Goal: Task Accomplishment & Management: Contribute content

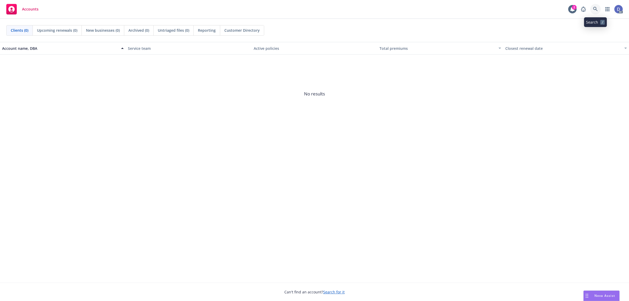
click at [595, 8] on icon at bounding box center [596, 9] width 5 height 5
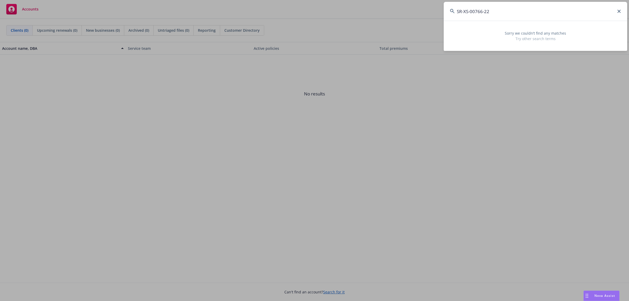
click at [532, 18] on input "SR-XS-00766-22" at bounding box center [536, 11] width 184 height 19
paste input "L"
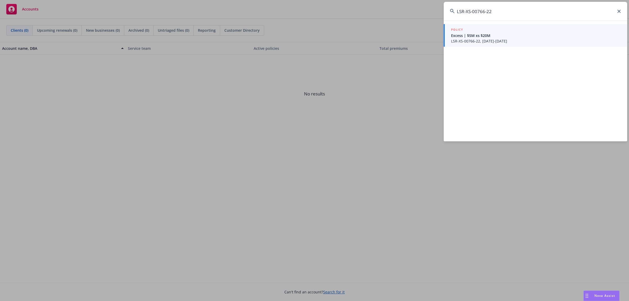
type input "LSR-XS-00766-22"
click at [500, 47] on div "POLICY Excess | $5M xs $20M LSR-XS-00766-22, 11/14/2022-11/14/2023" at bounding box center [536, 81] width 184 height 121
click at [499, 42] on span "LSR-XS-00766-22, 11/14/2022-11/14/2023" at bounding box center [536, 41] width 170 height 6
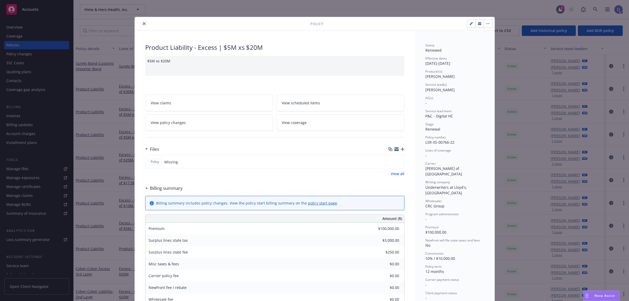
click at [143, 24] on icon "close" at bounding box center [144, 23] width 3 height 3
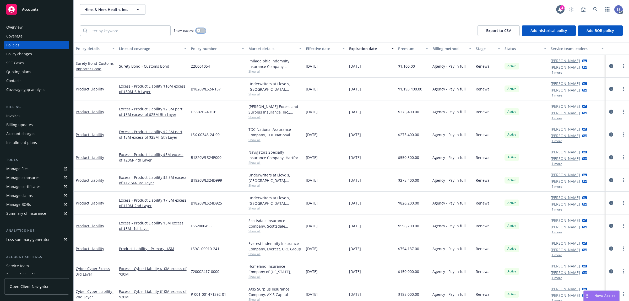
click at [201, 29] on button "button" at bounding box center [201, 30] width 10 height 5
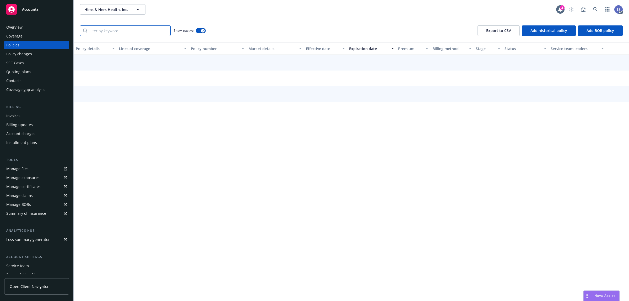
click at [162, 29] on input "Filter by keyword..." at bounding box center [125, 30] width 91 height 10
paste input "LSR-XS-00766-22"
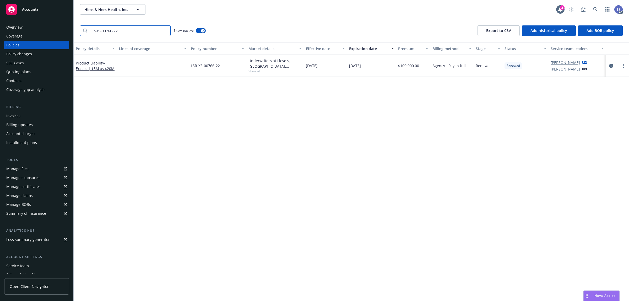
type input "LSR-XS-00766-22"
click at [529, 31] on button "Add historical policy" at bounding box center [549, 30] width 54 height 10
select select "other"
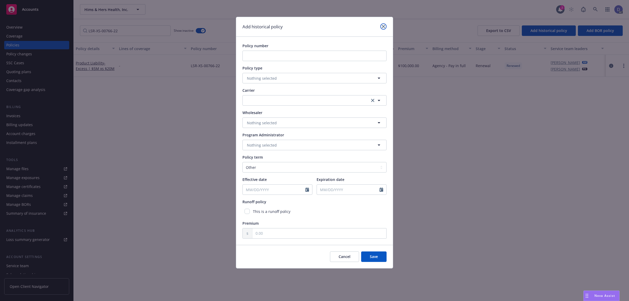
click at [385, 28] on icon "close" at bounding box center [383, 26] width 3 height 3
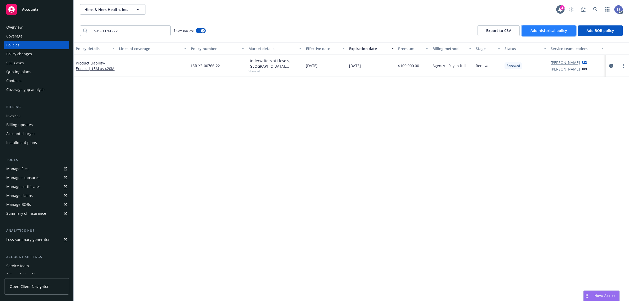
click at [537, 27] on button "Add historical policy" at bounding box center [549, 30] width 54 height 10
select select "other"
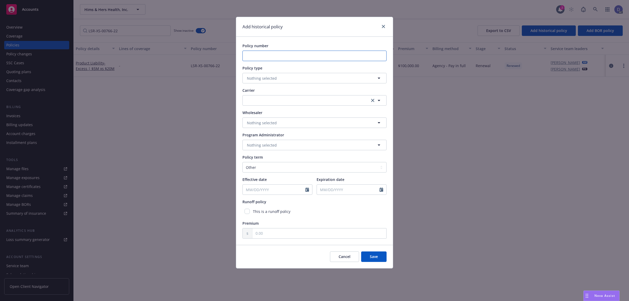
click at [294, 59] on input "Policy number" at bounding box center [315, 56] width 144 height 10
paste input "LSR-XS-00876-23"
type input "LSR-XS-00876-23"
click at [273, 75] on button "Nothing selected" at bounding box center [315, 78] width 144 height 10
type input "product"
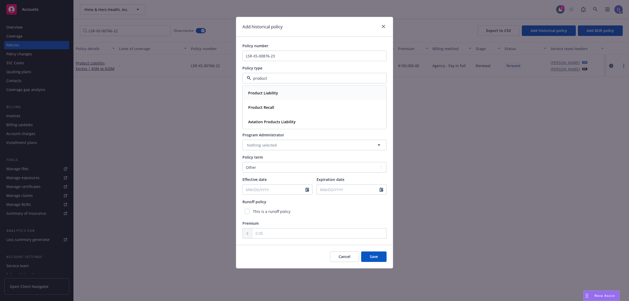
click at [273, 89] on div "Product Liability" at bounding box center [262, 93] width 33 height 8
click at [285, 104] on button "button" at bounding box center [315, 100] width 144 height 10
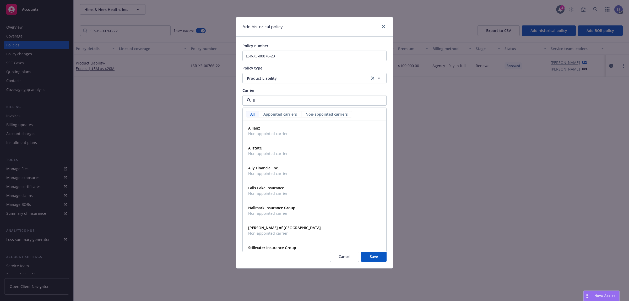
type input "llo"
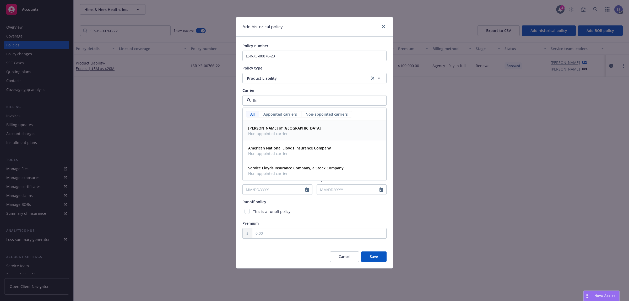
click at [286, 132] on span "Non-appointed carrier" at bounding box center [284, 134] width 73 height 6
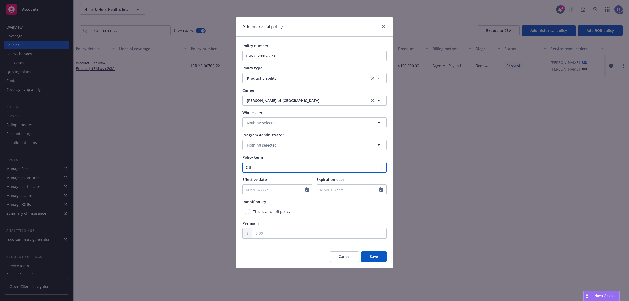
click at [276, 169] on select "Select policy term 12 Month 6 Month 4 Month 3 Month 2 Month 1 Month 36 Month (3…" at bounding box center [315, 167] width 144 height 10
select select "12"
click at [243, 162] on select "Select policy term 12 Month 6 Month 4 Month 3 Month 2 Month 1 Month 36 Month (3…" at bounding box center [315, 167] width 144 height 10
click at [310, 191] on div at bounding box center [309, 190] width 7 height 10
click at [309, 191] on div at bounding box center [309, 190] width 7 height 10
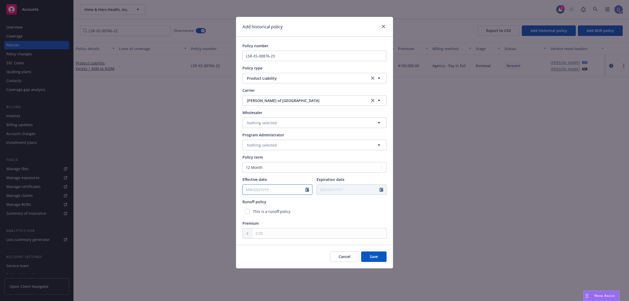
click at [308, 191] on icon "Calendar" at bounding box center [308, 190] width 4 height 4
select select "8"
click at [288, 203] on input "2025" at bounding box center [287, 202] width 17 height 6
type input "2023"
click at [270, 202] on select "January February March April May June July August September October November De…" at bounding box center [266, 202] width 26 height 6
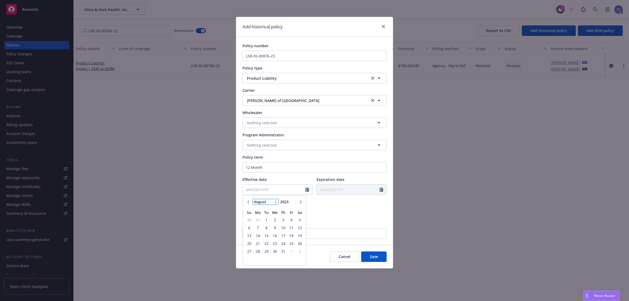
select select "11"
click at [253, 199] on select "January February March April May June July August September October November De…" at bounding box center [266, 202] width 26 height 6
click at [266, 235] on span "14" at bounding box center [266, 235] width 7 height 7
type input "11/14/2023"
type input "11/14/2024"
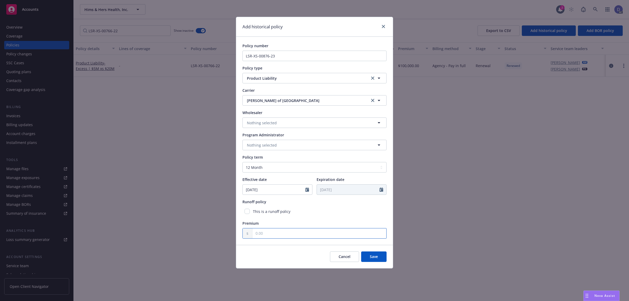
click at [304, 234] on input "text" at bounding box center [320, 233] width 134 height 10
type input "1.00"
click at [368, 256] on button "Save" at bounding box center [373, 257] width 25 height 10
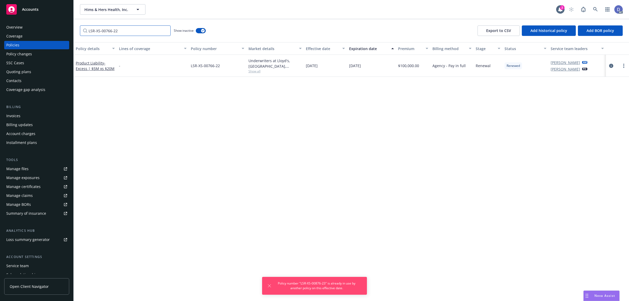
click at [137, 35] on input "LSR-XS-00766-22" at bounding box center [125, 30] width 91 height 10
paste input "876-23"
type input "LSR-XS-00876-23"
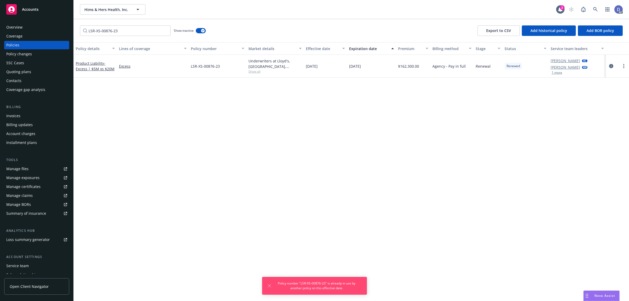
click at [212, 70] on div "LSR-XS-00876-23" at bounding box center [218, 66] width 58 height 23
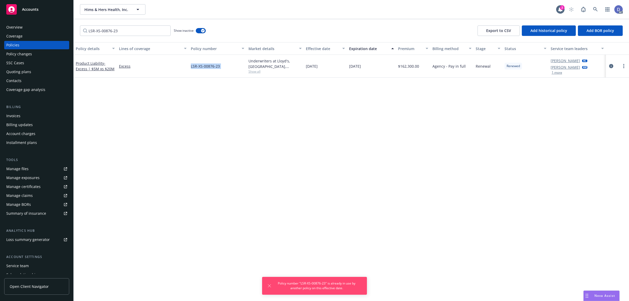
copy span "LSR-XS-00876-23"
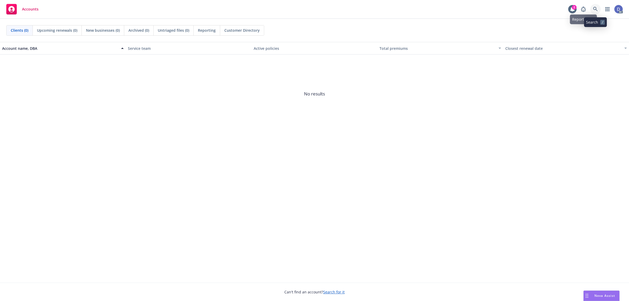
click at [503, 11] on link at bounding box center [596, 9] width 10 height 10
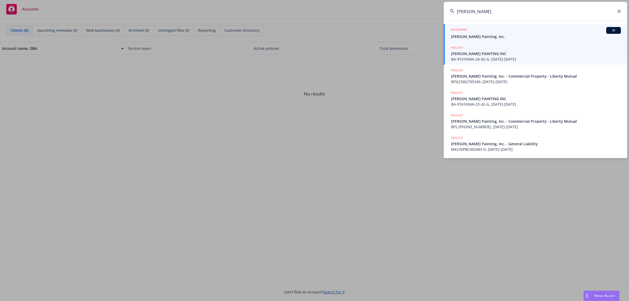
type input "[PERSON_NAME]"
click at [487, 38] on span "Dennis Shaffer Painting, Inc." at bounding box center [536, 37] width 170 height 6
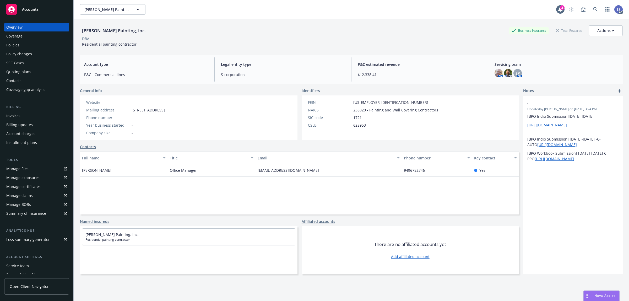
copy div "Dennis Shaffer Painting, Inc."
drag, startPoint x: 144, startPoint y: 33, endPoint x: 83, endPoint y: 30, distance: 61.4
click at [83, 30] on div "Dennis Shaffer Painting, Inc." at bounding box center [114, 30] width 68 height 7
click at [24, 193] on div "Manage claims" at bounding box center [19, 195] width 26 height 8
click at [29, 169] on link "Manage files" at bounding box center [36, 169] width 65 height 8
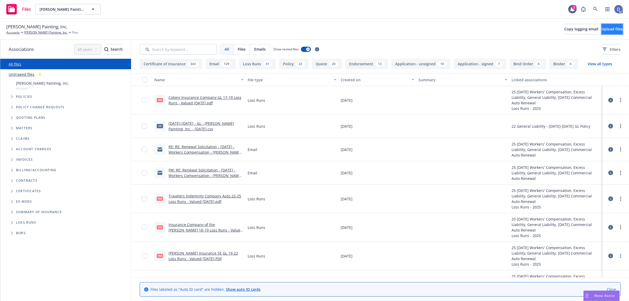
click at [603, 31] on span "Upload files" at bounding box center [612, 28] width 21 height 5
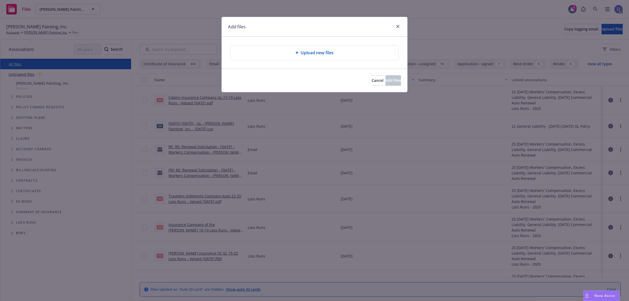
click at [279, 56] on div "Upload new files" at bounding box center [315, 52] width 168 height 15
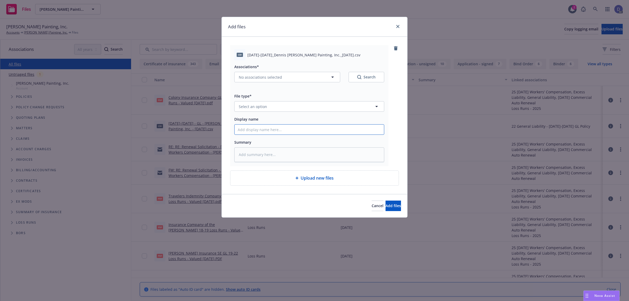
click at [331, 125] on input "Display name" at bounding box center [309, 130] width 149 height 10
paste input "2020-2021_Dennis Shaffer Painting, Inc._7-3-2024"
type input "2020-2021_Dennis Shaffer Painting, Inc._7-3-2024"
type textarea "x"
click at [347, 109] on button "Select an option" at bounding box center [309, 106] width 150 height 10
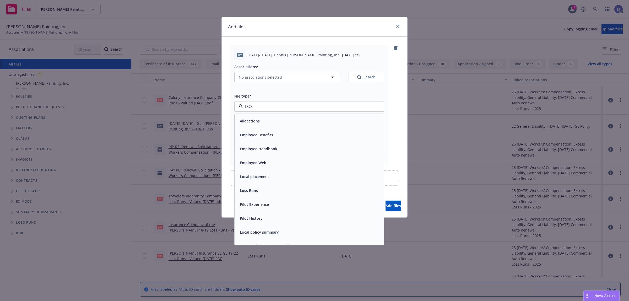
type input "LOSS"
click at [338, 116] on div "Loss Runs" at bounding box center [309, 121] width 149 height 14
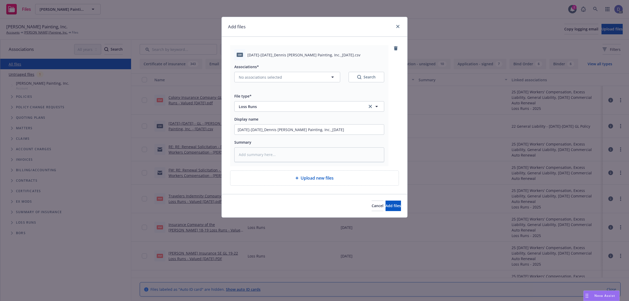
click at [294, 84] on div "Associations* No associations selected Search" at bounding box center [309, 75] width 150 height 25
click at [294, 81] on button "No associations selected" at bounding box center [287, 77] width 106 height 10
type textarea "x"
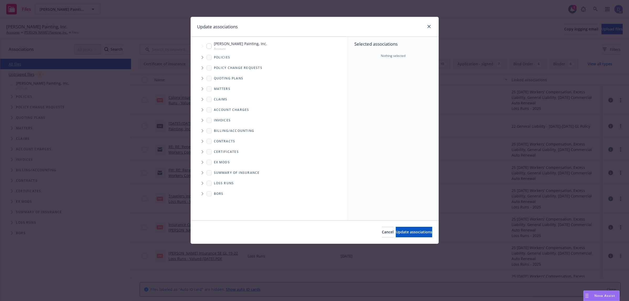
click at [202, 57] on icon "Tree Example" at bounding box center [203, 57] width 2 height 3
click at [360, 78] on div "Selected associations Nothing selected" at bounding box center [393, 129] width 90 height 184
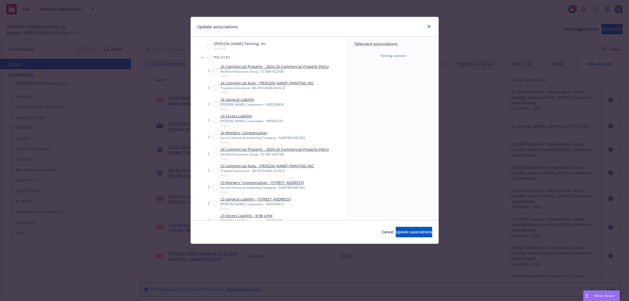
scroll to position [307, 0]
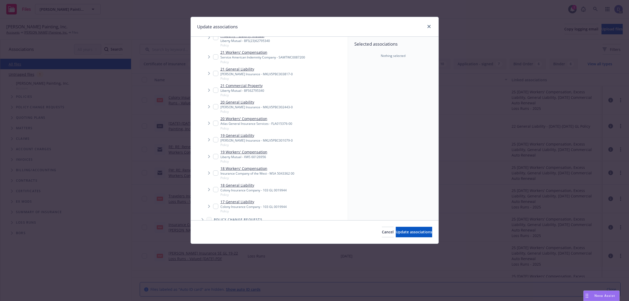
click at [255, 126] on div "Atlas General Insurance Services - FLA015376-00" at bounding box center [257, 123] width 72 height 4
checkbox input "true"
click at [403, 228] on button "Update associations" at bounding box center [414, 232] width 36 height 10
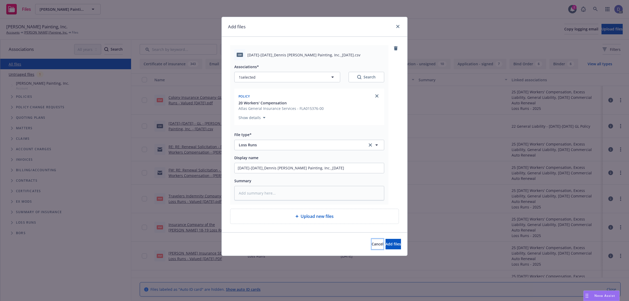
click at [372, 247] on span "Cancel" at bounding box center [378, 244] width 12 height 5
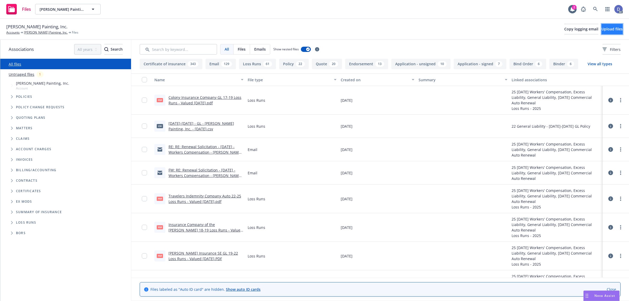
click at [605, 32] on button "Upload files" at bounding box center [612, 29] width 21 height 10
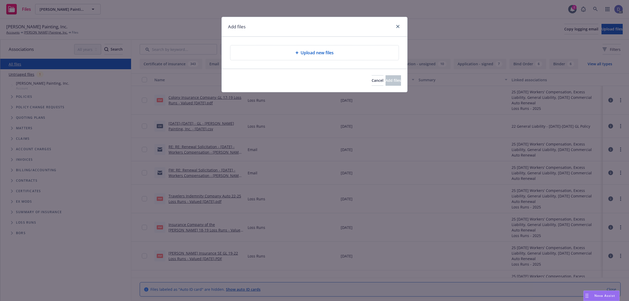
click at [301, 57] on div "Upload new files" at bounding box center [315, 52] width 168 height 15
type textarea "x"
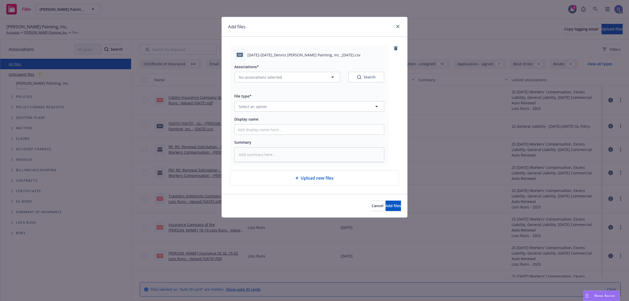
click at [310, 136] on div "Associations* No associations selected Search File type* Select an option Displ…" at bounding box center [309, 111] width 150 height 102
click at [313, 136] on div "Associations* No associations selected Search File type* Select an option Displ…" at bounding box center [309, 111] width 150 height 102
drag, startPoint x: 317, startPoint y: 132, endPoint x: 319, endPoint y: 127, distance: 5.3
click at [317, 132] on input "Display name" at bounding box center [309, 130] width 149 height 10
paste input "2020-2021_Dennis Shaffer Painting, Inc._7-3-2024"
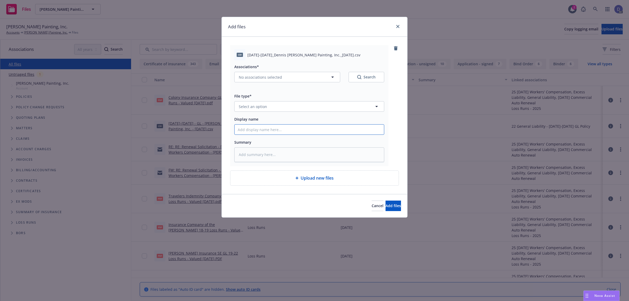
type input "2020-2021_Dennis Shaffer Painting, Inc._7-3-2024"
type textarea "x"
type input "2020-2021_Dennis Shaffer Painting, Inc._7-3-2024"
click at [333, 110] on button "Select an option" at bounding box center [309, 106] width 150 height 10
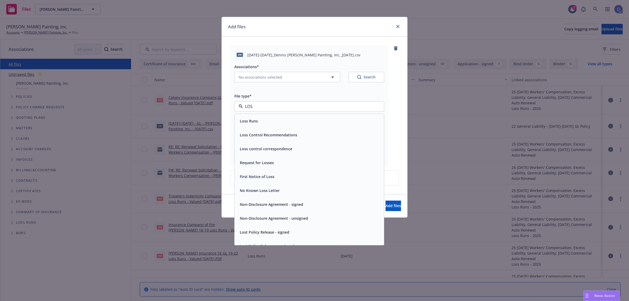
type input "LOSS"
click at [317, 120] on div "Loss Runs" at bounding box center [309, 121] width 143 height 8
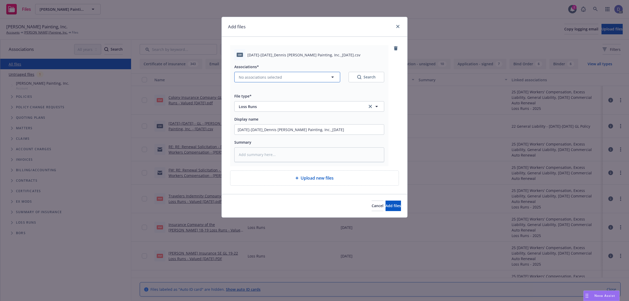
click at [256, 74] on button "No associations selected" at bounding box center [287, 77] width 106 height 10
type textarea "x"
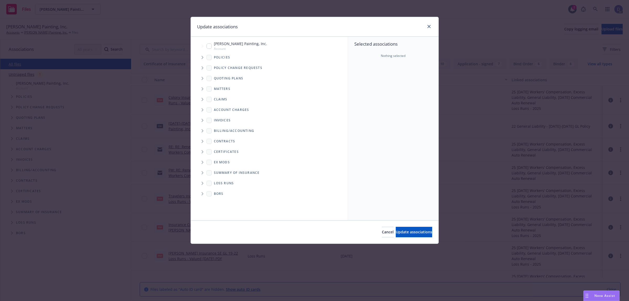
click at [374, 88] on div "Selected associations Nothing selected" at bounding box center [393, 129] width 90 height 184
click at [202, 59] on span "Tree Example" at bounding box center [202, 57] width 8 height 8
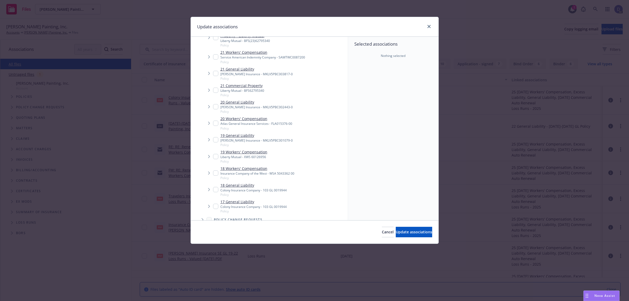
click at [269, 126] on div "Atlas General Insurance Services - FLA015376-00" at bounding box center [257, 123] width 72 height 4
checkbox input "true"
click at [396, 230] on span "Update associations" at bounding box center [414, 231] width 36 height 5
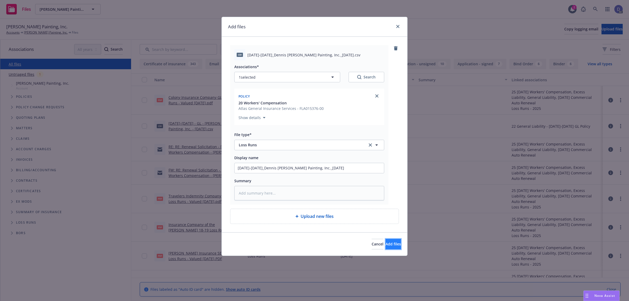
click at [386, 247] on span "Add files" at bounding box center [393, 244] width 15 height 5
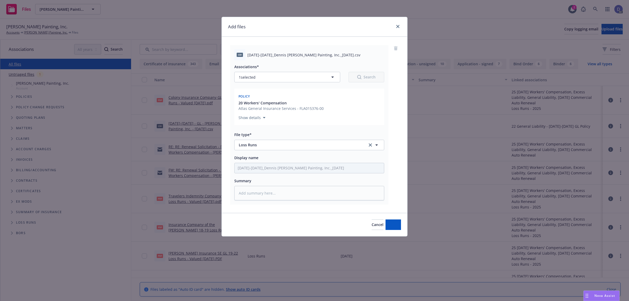
type textarea "x"
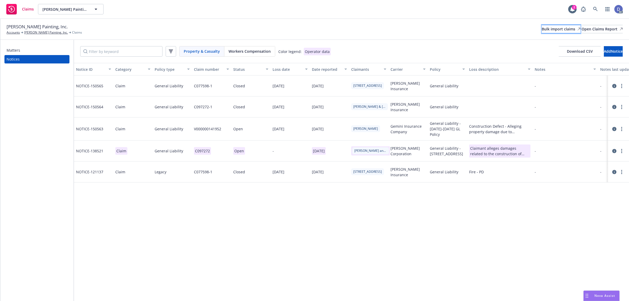
click at [551, 30] on div "Bulk import claims" at bounding box center [561, 29] width 39 height 8
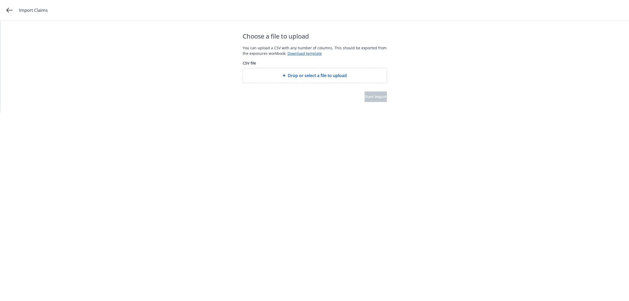
click at [297, 74] on span "Drop or select a file to upload" at bounding box center [317, 75] width 59 height 6
click at [365, 98] on span "Start import" at bounding box center [376, 96] width 22 height 5
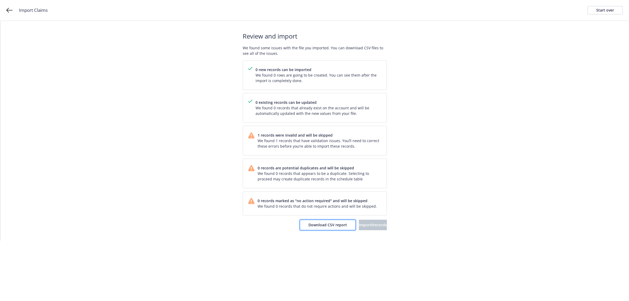
click at [316, 227] on span "Download CSV report" at bounding box center [328, 224] width 39 height 5
click at [597, 11] on div "Start over" at bounding box center [606, 10] width 18 height 8
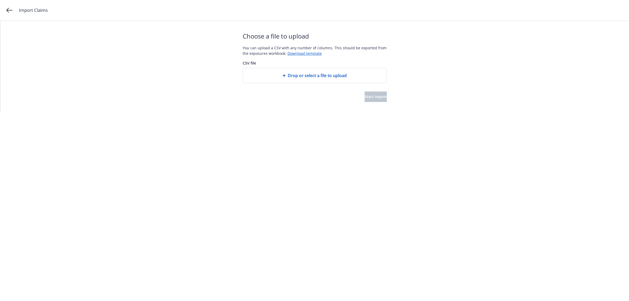
click at [321, 71] on div "Drop or select a file to upload" at bounding box center [315, 75] width 144 height 15
click at [365, 98] on span "Start import" at bounding box center [376, 96] width 22 height 5
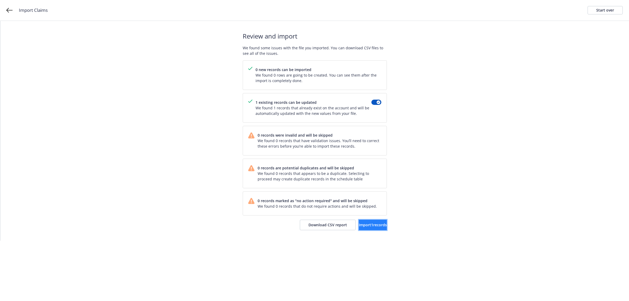
click at [365, 227] on span "Import 1 records" at bounding box center [373, 224] width 28 height 5
click at [371, 232] on div "Import complete Your records were successfully imported into your accounts. You…" at bounding box center [315, 131] width 144 height 220
click at [371, 227] on span "View accounts" at bounding box center [366, 224] width 26 height 5
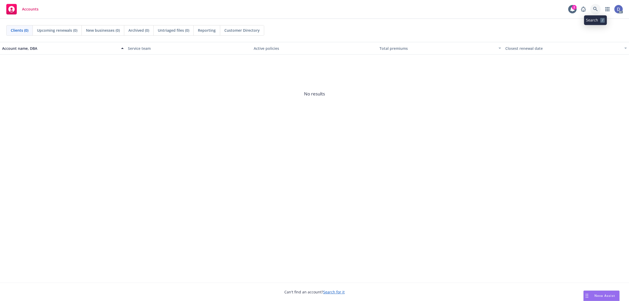
click at [596, 9] on icon at bounding box center [596, 9] width 5 height 5
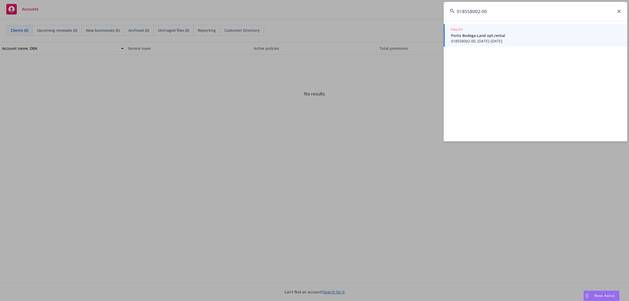
type input "018558002-00"
click at [489, 45] on link "POLICY Porto Bodega-Land opt,rental 018558002-00, 10/19/2022-10/19/2023" at bounding box center [536, 35] width 184 height 23
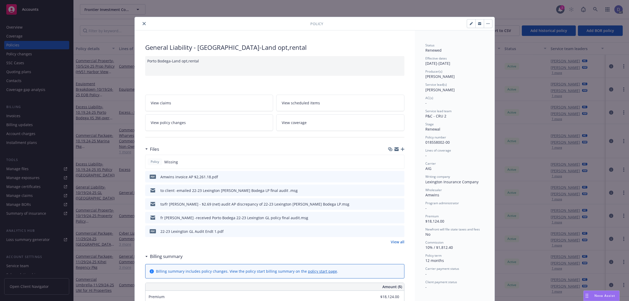
click at [143, 24] on icon "close" at bounding box center [144, 23] width 3 height 3
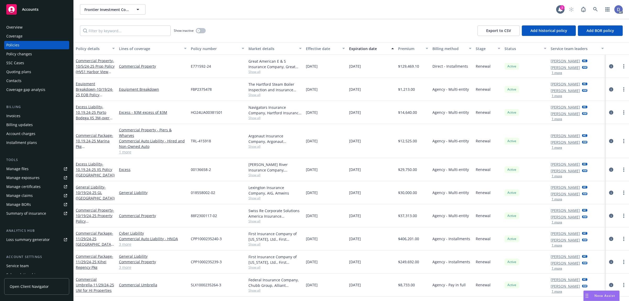
click at [28, 195] on div "Manage claims" at bounding box center [19, 195] width 26 height 8
click at [25, 167] on div "Manage files" at bounding box center [17, 169] width 22 height 8
click at [27, 24] on div "Overview" at bounding box center [36, 27] width 61 height 8
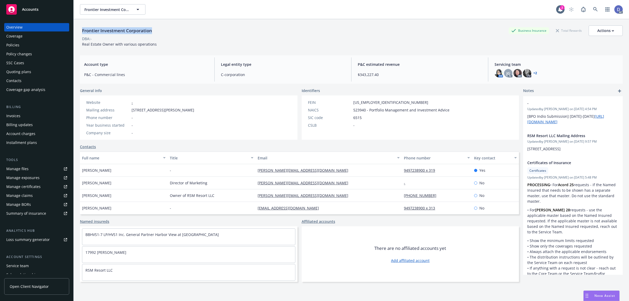
copy div "Frontier Investment Corporation"
drag, startPoint x: 155, startPoint y: 29, endPoint x: 82, endPoint y: 35, distance: 73.7
click at [82, 35] on div "Frontier Investment Corporation Business Insurance Total Rewards Actions" at bounding box center [351, 30] width 543 height 10
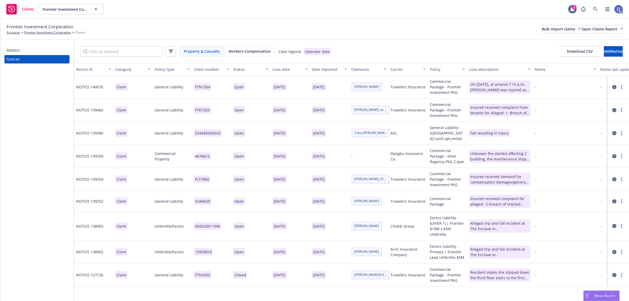
click at [535, 35] on div "Frontier Investment Corporation Accounts Frontier Investment Corporation Claims…" at bounding box center [314, 29] width 629 height 21
click at [542, 28] on div "Bulk import claims" at bounding box center [561, 29] width 39 height 8
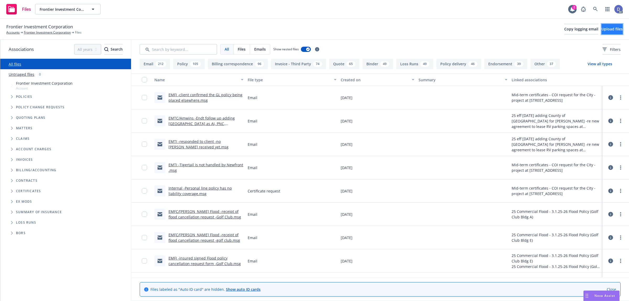
click at [602, 29] on span "Upload files" at bounding box center [612, 28] width 21 height 5
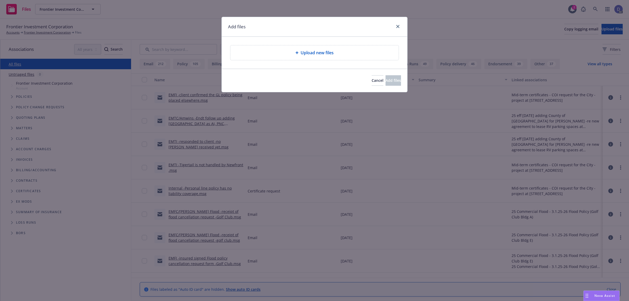
click at [326, 50] on span "Upload new files" at bounding box center [317, 53] width 33 height 6
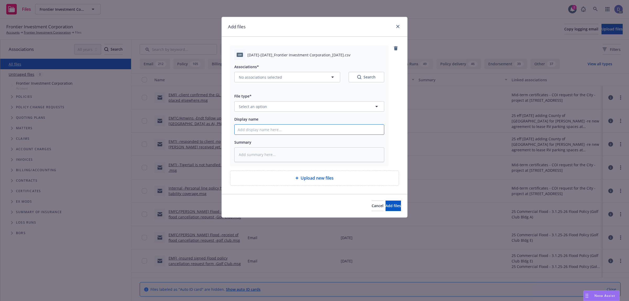
click at [295, 133] on input "Display name" at bounding box center [309, 130] width 149 height 10
paste input "2022-2023_Frontier Investment Corporation_7-21-2024"
type input "2022-2023_Frontier Investment Corporation_7-21-2024"
type textarea "x"
type input "2022-2023_Frontier Investment Corporation_7-21-2024"
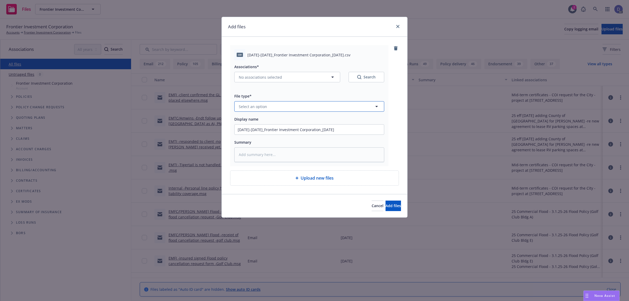
click at [319, 110] on button "Select an option" at bounding box center [309, 106] width 150 height 10
type input "LOSS"
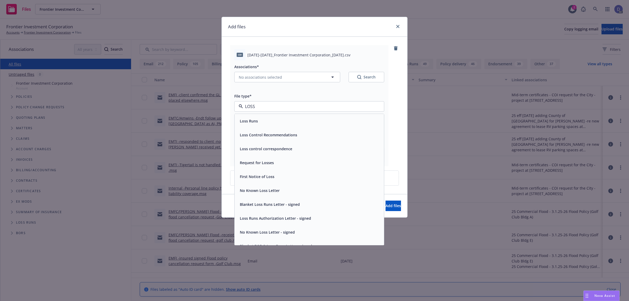
click at [310, 121] on div "Loss Runs" at bounding box center [309, 121] width 143 height 8
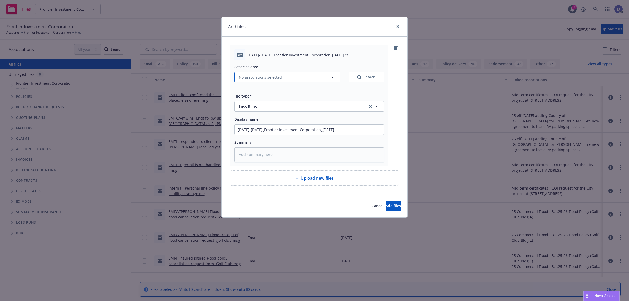
click at [278, 78] on span "No associations selected" at bounding box center [260, 77] width 43 height 6
type textarea "x"
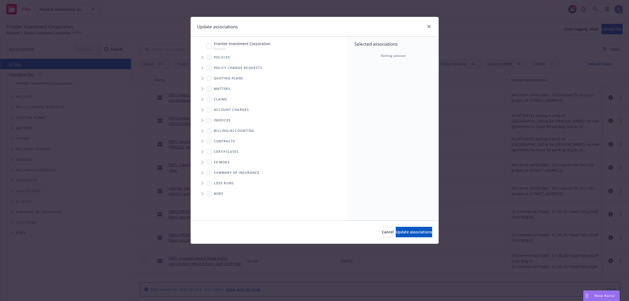
click at [202, 58] on icon "Tree Example" at bounding box center [203, 57] width 2 height 3
click at [368, 60] on div "Selected associations Nothing selected" at bounding box center [393, 50] width 90 height 26
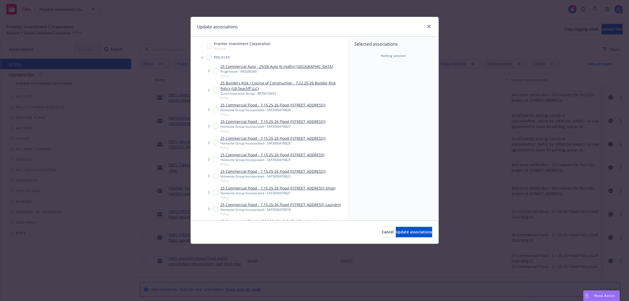
scroll to position [1705, 0]
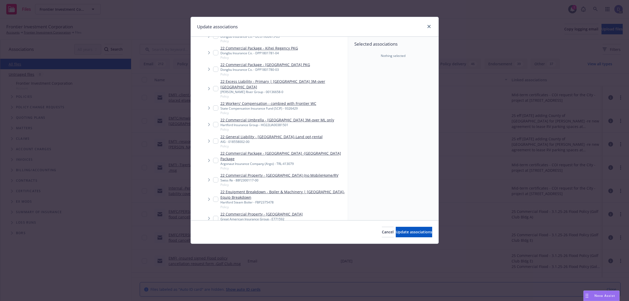
click at [231, 144] on span "Policy" at bounding box center [272, 146] width 102 height 4
checkbox input "true"
click at [399, 229] on span "Update associations" at bounding box center [414, 231] width 36 height 5
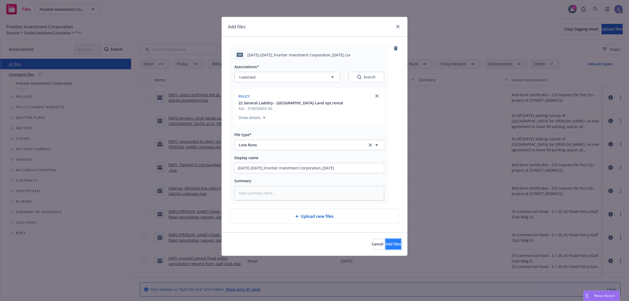
click at [386, 242] on span "Add files" at bounding box center [393, 244] width 15 height 5
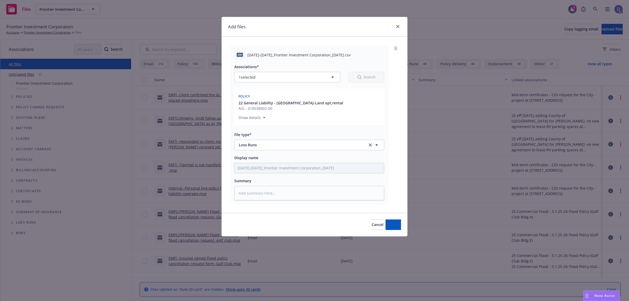
type textarea "x"
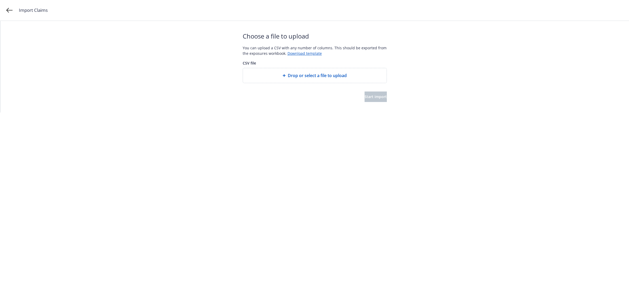
click at [307, 74] on span "Drop or select a file to upload" at bounding box center [317, 75] width 59 height 6
click at [372, 97] on span "Start import" at bounding box center [376, 96] width 22 height 5
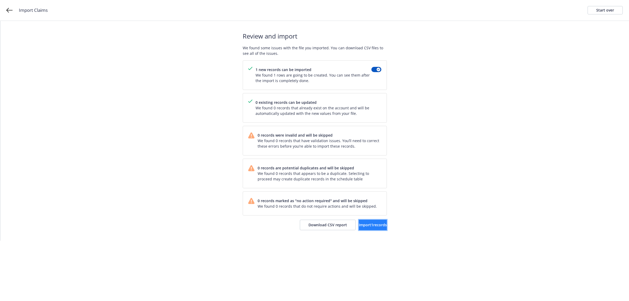
click at [364, 225] on span "Import 1 records" at bounding box center [373, 224] width 28 height 5
click at [364, 224] on span "View accounts" at bounding box center [366, 224] width 26 height 5
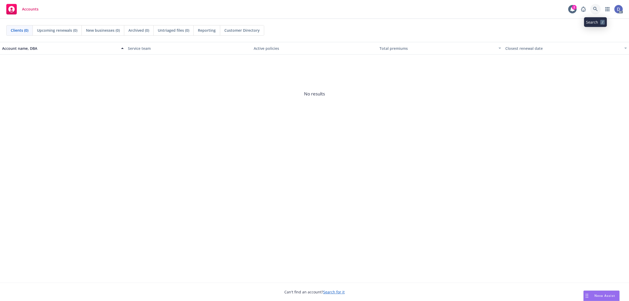
click at [597, 11] on icon at bounding box center [596, 9] width 5 height 5
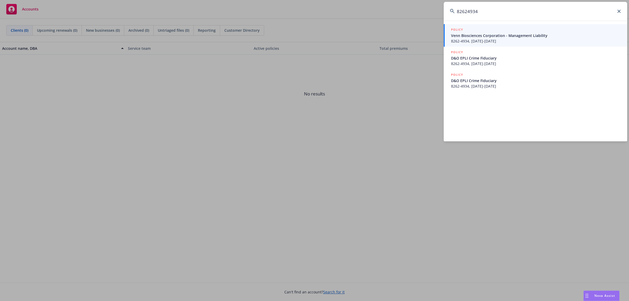
type input "82624934"
click at [520, 31] on div "POLICY" at bounding box center [536, 30] width 170 height 6
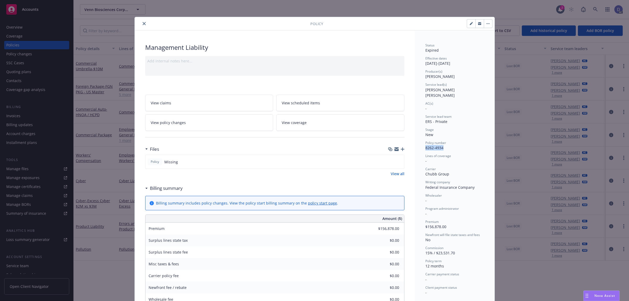
copy span "8262-4934"
drag, startPoint x: 445, startPoint y: 142, endPoint x: 424, endPoint y: 143, distance: 21.0
click at [426, 143] on div "Policy number 8262-4934" at bounding box center [455, 146] width 59 height 10
click at [143, 25] on button "close" at bounding box center [144, 23] width 6 height 6
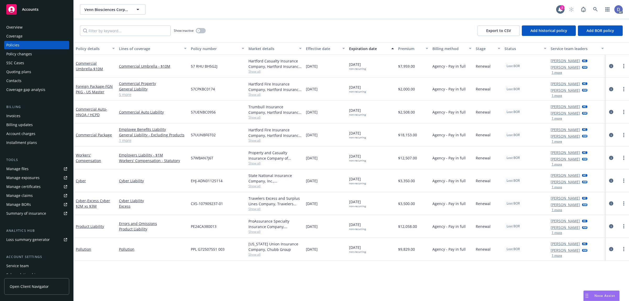
click at [36, 30] on div "Overview" at bounding box center [36, 27] width 61 height 8
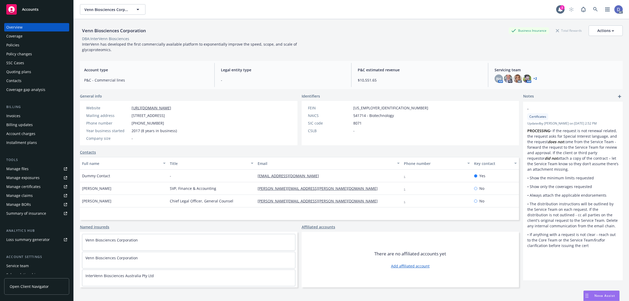
click at [27, 46] on div "Policies" at bounding box center [36, 45] width 61 height 8
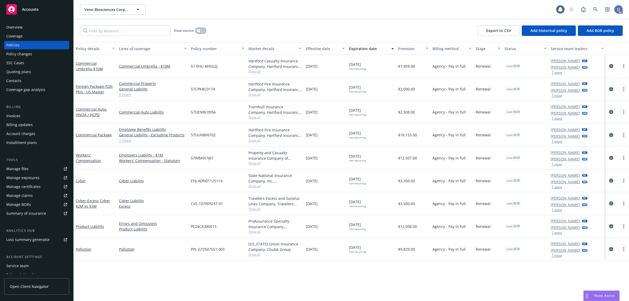
click at [201, 29] on button "button" at bounding box center [201, 30] width 10 height 5
click at [159, 31] on input "Filter by keyword..." at bounding box center [125, 30] width 91 height 10
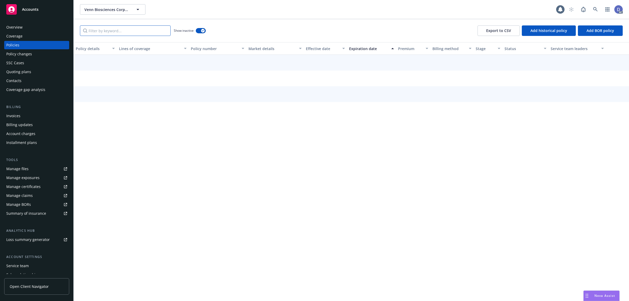
paste input "8262-4934"
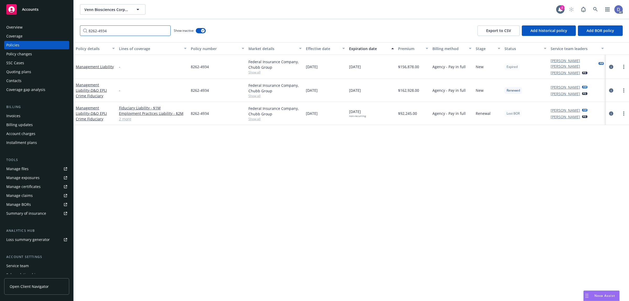
type input "8262-4934"
copy span "8262-4934"
drag, startPoint x: 210, startPoint y: 112, endPoint x: 190, endPoint y: 114, distance: 20.1
click at [190, 114] on div "8262-4934" at bounding box center [218, 113] width 58 height 23
copy link "Management Liability"
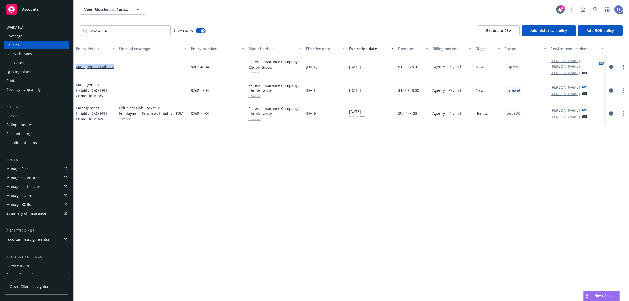
drag, startPoint x: 113, startPoint y: 69, endPoint x: 77, endPoint y: 71, distance: 35.7
click at [77, 71] on div "Management Liability" at bounding box center [95, 67] width 43 height 24
click at [30, 195] on div "Manage claims" at bounding box center [19, 195] width 26 height 8
click at [22, 165] on div "Manage files" at bounding box center [17, 169] width 22 height 8
click at [36, 25] on div "Overview" at bounding box center [36, 27] width 61 height 8
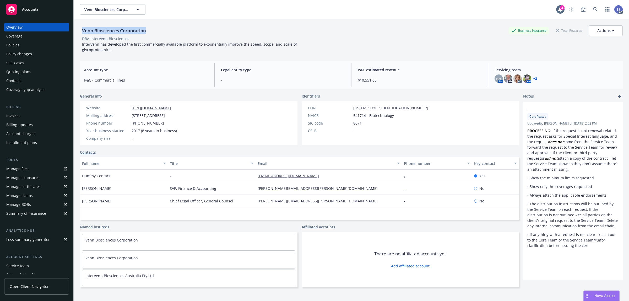
copy div "Venn Biosciences Corporation"
drag, startPoint x: 147, startPoint y: 31, endPoint x: 82, endPoint y: 31, distance: 64.8
click at [82, 31] on div "Venn Biosciences Corporation" at bounding box center [114, 30] width 68 height 7
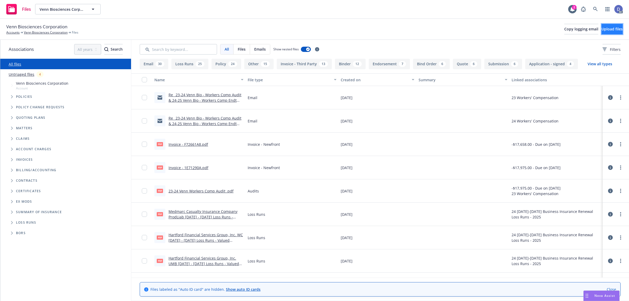
click at [605, 32] on button "Upload files" at bounding box center [612, 29] width 21 height 10
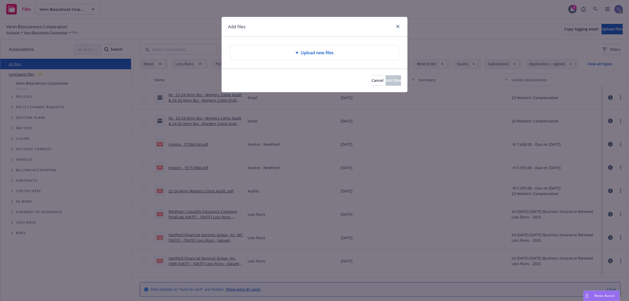
click at [313, 52] on span "Upload new files" at bounding box center [317, 53] width 33 height 6
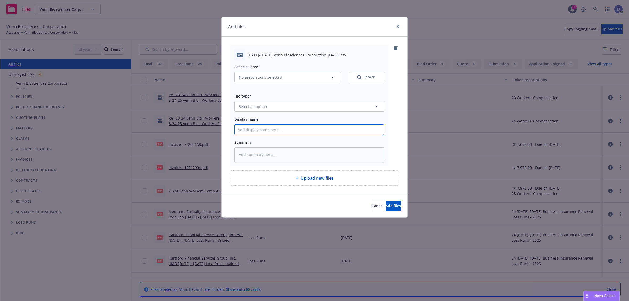
drag, startPoint x: 369, startPoint y: 130, endPoint x: 365, endPoint y: 119, distance: 12.1
click at [369, 130] on input "Display name" at bounding box center [309, 130] width 149 height 10
paste input "[DATE]-[DATE]_Venn Biosciences Corporation_[DATE]"
type input "[DATE]-[DATE]_Venn Biosciences Corporation_[DATE]"
type textarea "x"
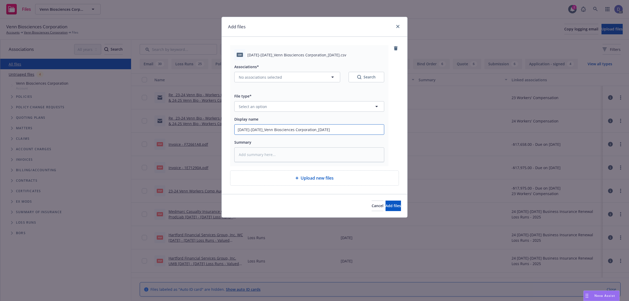
type input "[DATE]-[DATE]_Venn Biosciences Corporation_[DATE]"
click at [359, 105] on button "Select an option" at bounding box center [309, 106] width 150 height 10
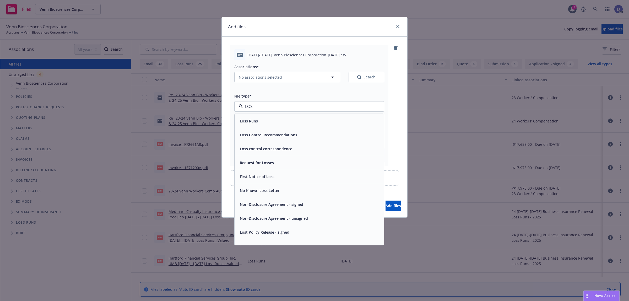
type input "LOSS"
click at [344, 121] on div "Loss Runs" at bounding box center [309, 121] width 143 height 8
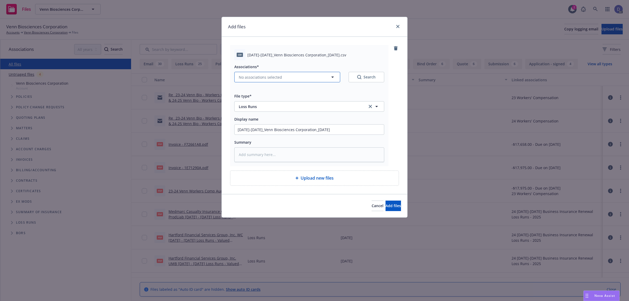
click at [286, 76] on button "No associations selected" at bounding box center [287, 77] width 106 height 10
type textarea "x"
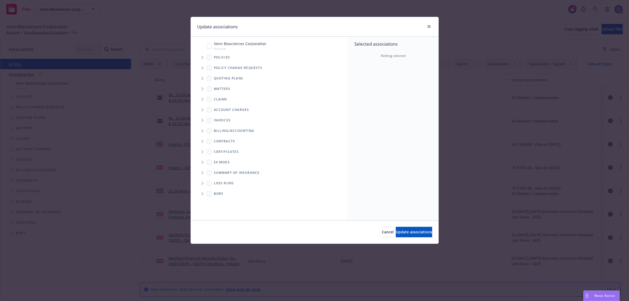
click at [202, 57] on icon "Tree Example" at bounding box center [203, 57] width 2 height 3
click at [303, 72] on ul "Venn Biosciences Corporation Account Policies Policy change requests Quoting pl…" at bounding box center [269, 83] width 157 height 86
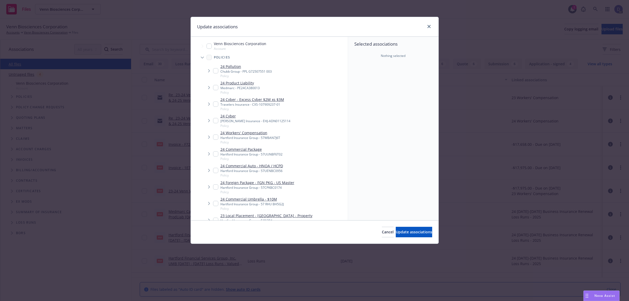
scroll to position [307, 0]
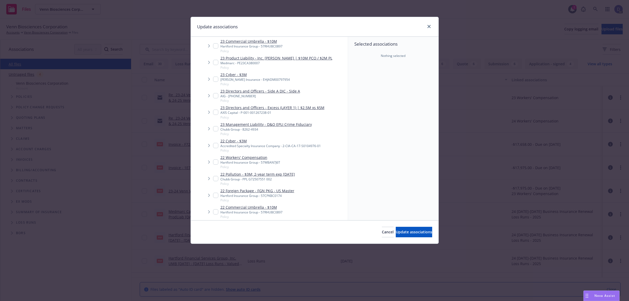
click at [247, 123] on link "23 Management Liability - D&O EPLI Crime Fiduciary" at bounding box center [267, 125] width 92 height 6
checkbox input "true"
click at [417, 228] on button "Update associations" at bounding box center [414, 232] width 36 height 10
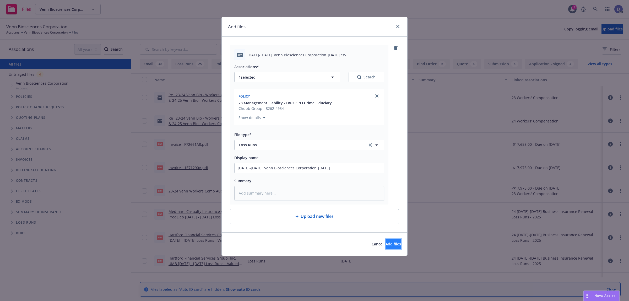
click at [386, 243] on span "Add files" at bounding box center [393, 244] width 15 height 5
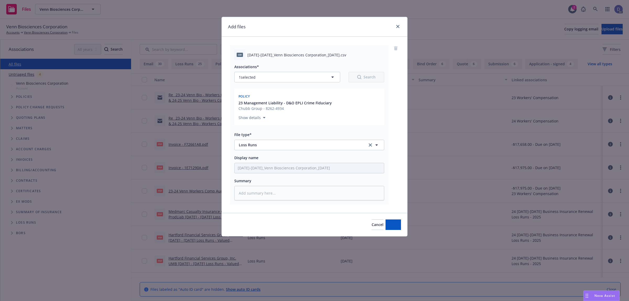
type textarea "x"
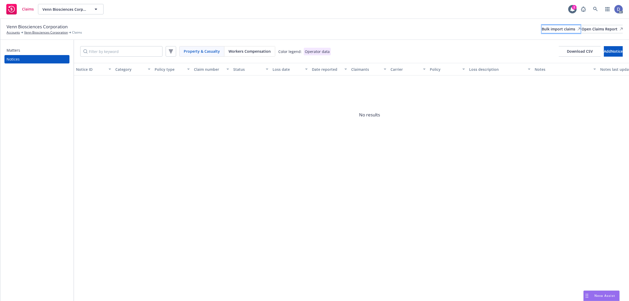
click at [542, 32] on div "Bulk import claims" at bounding box center [561, 29] width 39 height 8
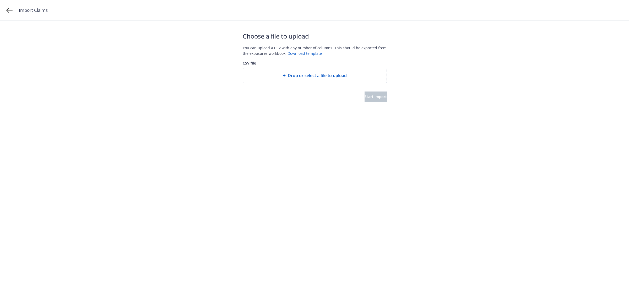
click at [309, 73] on span "Drop or select a file to upload" at bounding box center [317, 75] width 59 height 6
click at [371, 98] on span "Start import" at bounding box center [376, 96] width 22 height 5
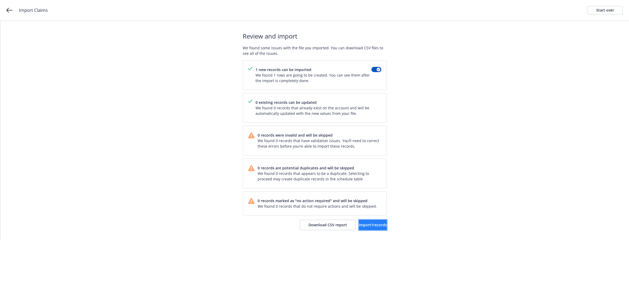
click at [368, 223] on span "Import 1 records" at bounding box center [373, 224] width 28 height 5
click at [369, 231] on div "Import complete Your records were successfully imported into your accounts. You…" at bounding box center [315, 131] width 144 height 220
click at [369, 228] on link "View accounts" at bounding box center [365, 225] width 43 height 10
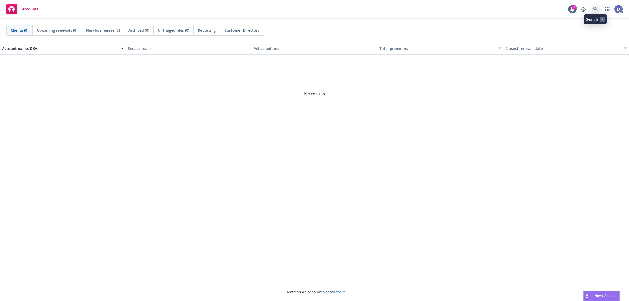
click at [594, 12] on link at bounding box center [596, 9] width 10 height 10
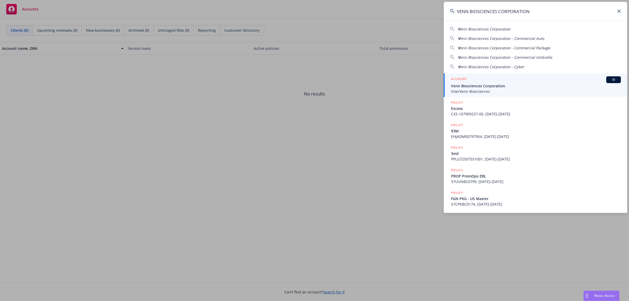
type input "VENN BIOSCIENCES CORPORATION"
click at [517, 89] on span "InterVenn Biosciences" at bounding box center [536, 92] width 170 height 6
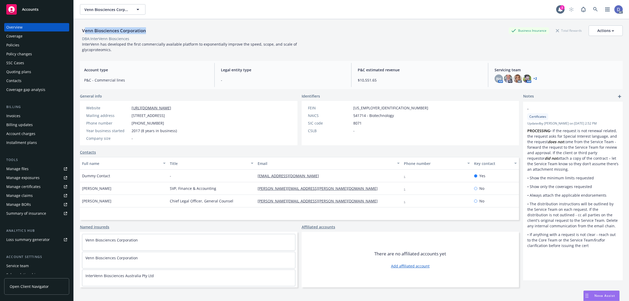
drag, startPoint x: 148, startPoint y: 30, endPoint x: 85, endPoint y: 29, distance: 63.5
click at [85, 29] on div "Venn Biosciences Corporation" at bounding box center [114, 30] width 68 height 7
click at [22, 48] on div "Policies" at bounding box center [36, 45] width 61 height 8
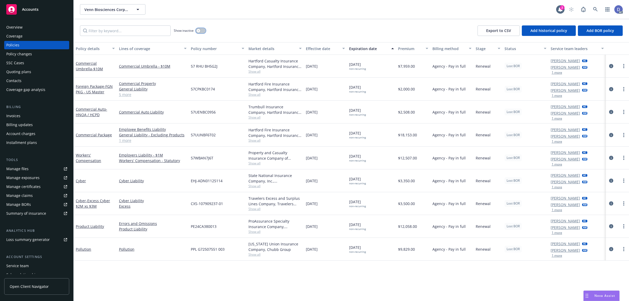
click at [202, 31] on button "button" at bounding box center [201, 30] width 10 height 5
click at [166, 29] on input "Filter by keyword..." at bounding box center [125, 30] width 91 height 10
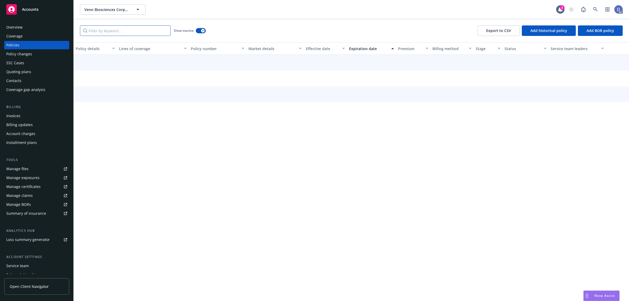
paste input "8262-4934"
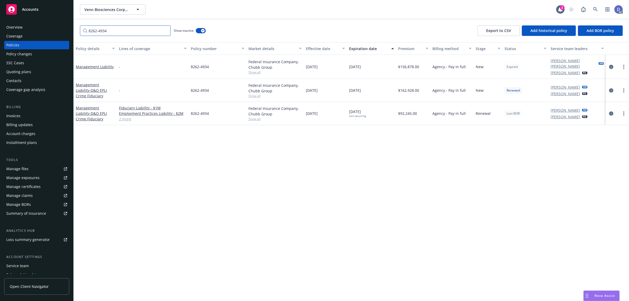
type input "8262-4934"
copy link "Management Liability"
drag, startPoint x: 113, startPoint y: 69, endPoint x: 76, endPoint y: 70, distance: 37.0
click at [76, 70] on div "Management Liability" at bounding box center [95, 67] width 43 height 24
click at [28, 193] on div "Manage claims" at bounding box center [19, 195] width 26 height 8
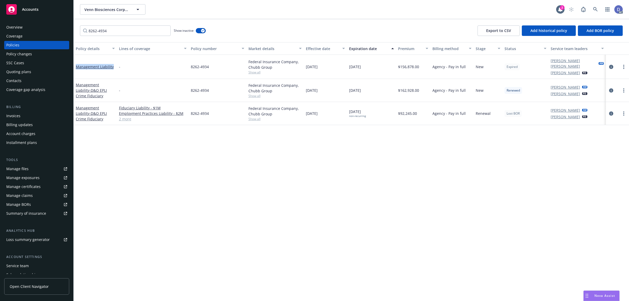
click at [20, 168] on div "Manage files" at bounding box center [17, 169] width 22 height 8
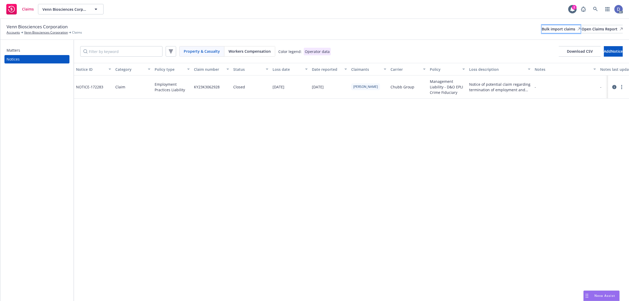
click at [553, 33] on div "Bulk import claims" at bounding box center [561, 29] width 39 height 8
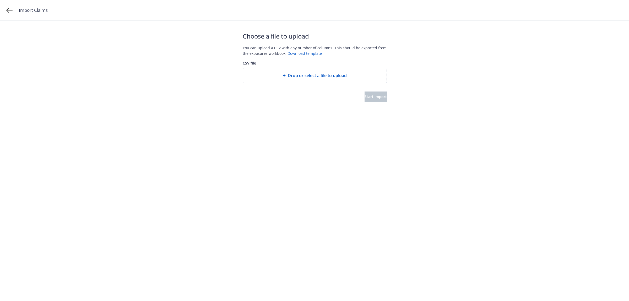
click at [325, 79] on div "Drop or select a file to upload" at bounding box center [315, 75] width 144 height 15
click at [370, 99] on span "Start import" at bounding box center [376, 96] width 22 height 5
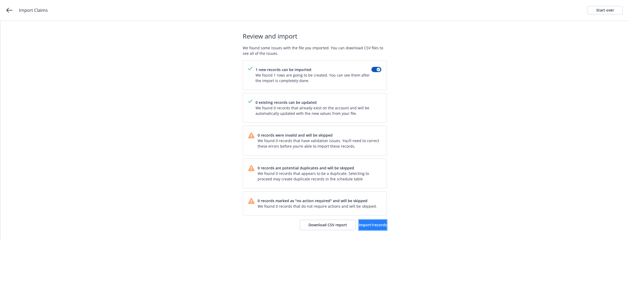
click at [359, 225] on span "Import 1 records" at bounding box center [373, 224] width 28 height 5
click at [366, 222] on link "View accounts" at bounding box center [365, 225] width 43 height 10
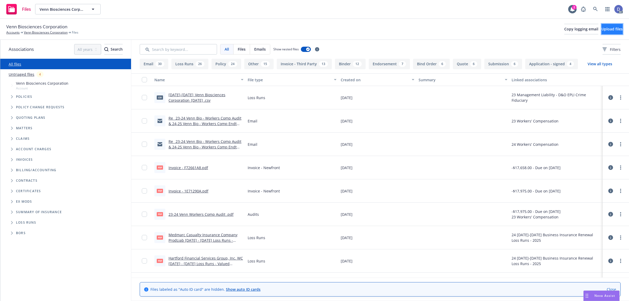
click at [602, 28] on span "Upload files" at bounding box center [612, 28] width 21 height 5
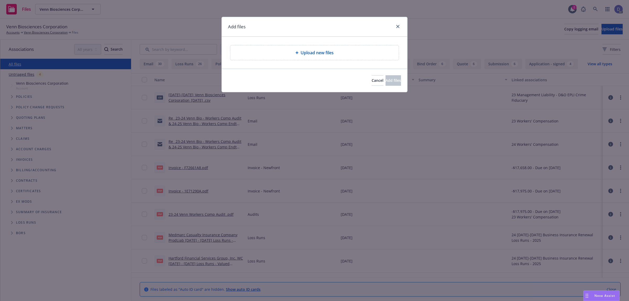
click at [339, 50] on div "Upload new files" at bounding box center [315, 53] width 160 height 6
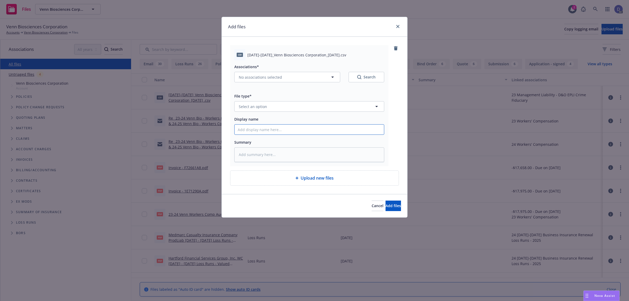
click at [336, 129] on input "Display name" at bounding box center [309, 130] width 149 height 10
paste input "2023-2024_Venn Biosciences Corporation_7-31-2024"
type input "2023-2024_Venn Biosciences Corporation_7-31-2024"
type textarea "x"
type input "2023-2024_Venn Biosciences Corporation_7-31-2024"
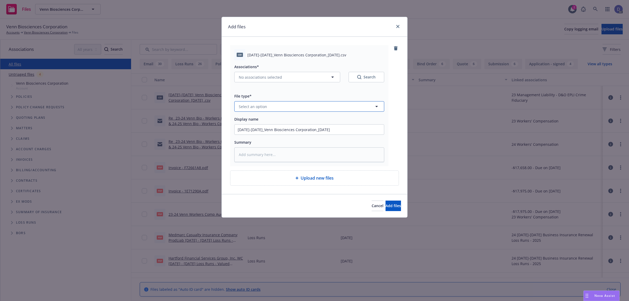
click at [298, 109] on button "Select an option" at bounding box center [309, 106] width 150 height 10
type input "LOS"
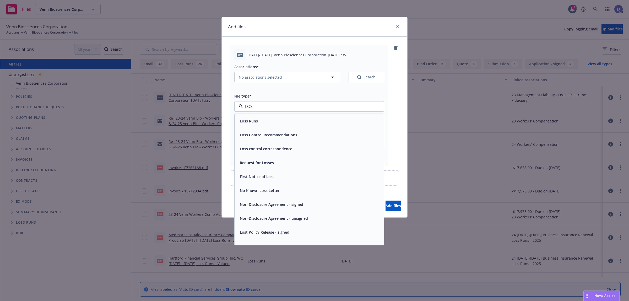
click at [291, 116] on div "Loss Runs" at bounding box center [309, 121] width 149 height 14
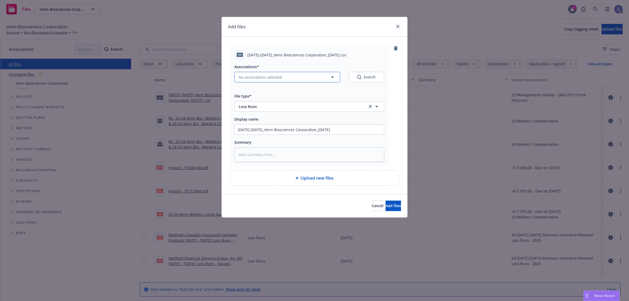
click at [296, 81] on button "No associations selected" at bounding box center [287, 77] width 106 height 10
type textarea "x"
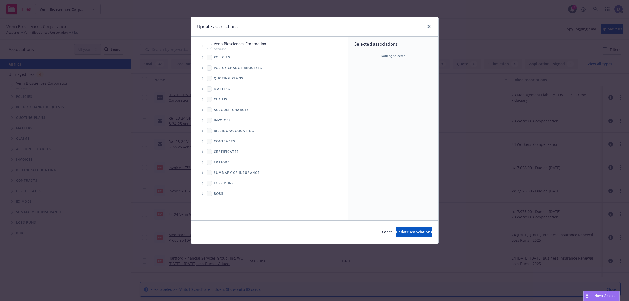
click at [200, 57] on span "Tree Example" at bounding box center [202, 57] width 8 height 8
click at [397, 78] on div "Selected associations Nothing selected" at bounding box center [393, 129] width 90 height 184
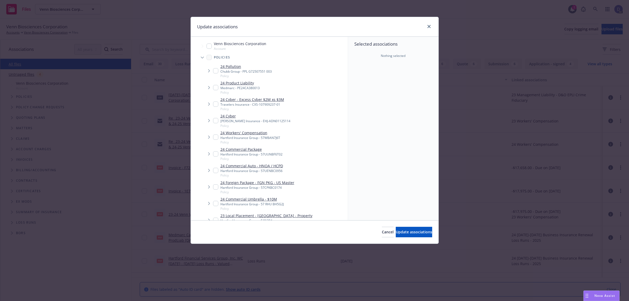
scroll to position [307, 0]
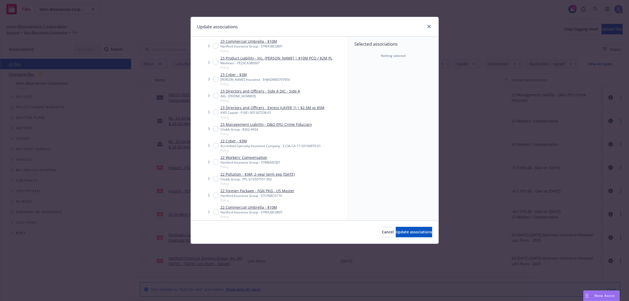
click at [264, 127] on div "Chubb Group - 8262-4934" at bounding box center [267, 129] width 92 height 4
checkbox input "true"
click at [403, 232] on span "Update associations" at bounding box center [414, 231] width 36 height 5
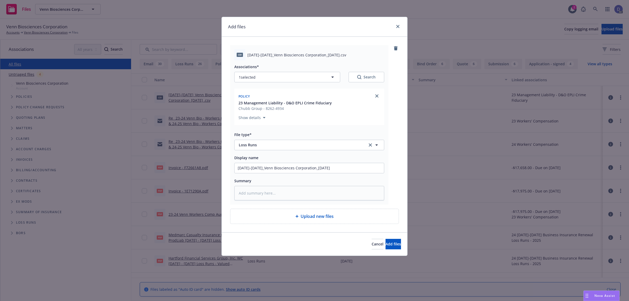
click at [398, 239] on div "Cancel Add files" at bounding box center [315, 243] width 186 height 23
click at [391, 244] on span "Add files" at bounding box center [393, 244] width 15 height 5
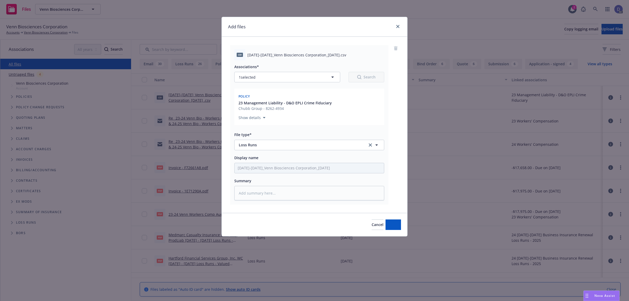
type textarea "x"
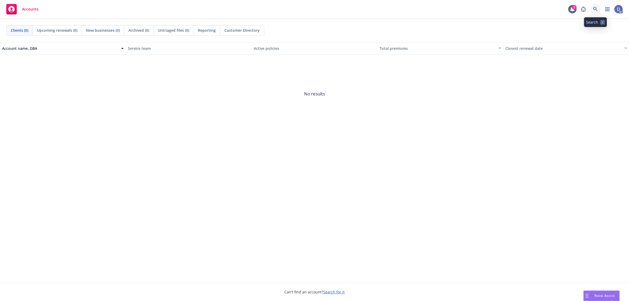
click at [595, 8] on icon at bounding box center [596, 9] width 5 height 5
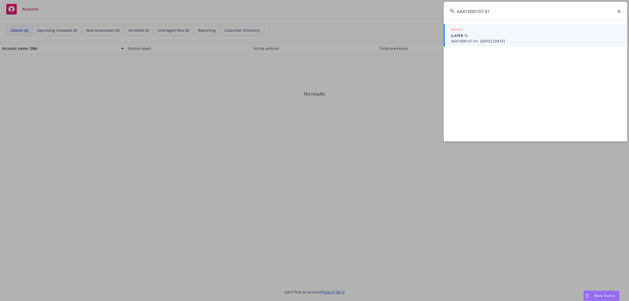
type input "AAX1000107-01"
click at [509, 32] on div "POLICY" at bounding box center [536, 30] width 170 height 6
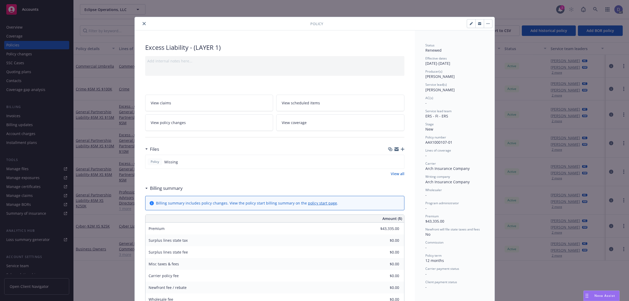
click at [143, 24] on icon "close" at bounding box center [144, 23] width 3 height 3
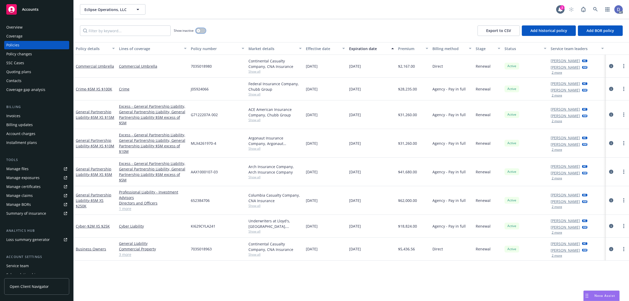
click at [200, 33] on button "button" at bounding box center [201, 30] width 10 height 5
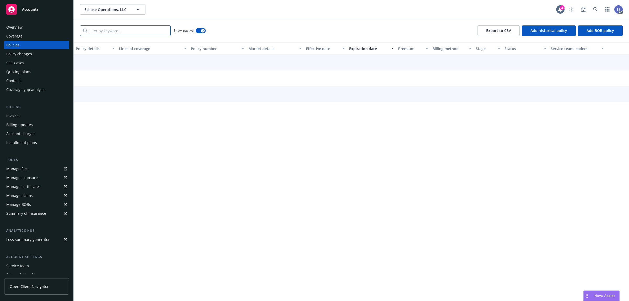
click at [163, 26] on input "Filter by keyword..." at bounding box center [125, 30] width 91 height 10
paste input "AAX1000107-01"
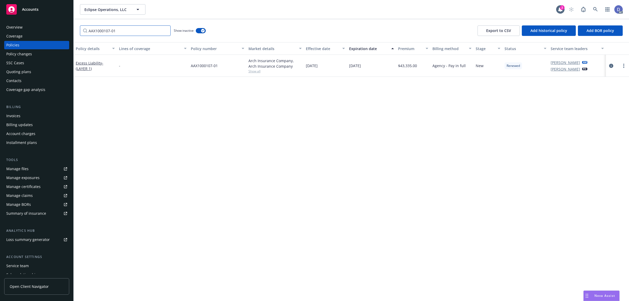
type input "AAX1000107-01"
click at [41, 193] on link "Manage claims" at bounding box center [36, 195] width 65 height 8
click at [24, 170] on div "Manage files" at bounding box center [17, 169] width 22 height 8
click at [25, 28] on div "Overview" at bounding box center [36, 27] width 61 height 8
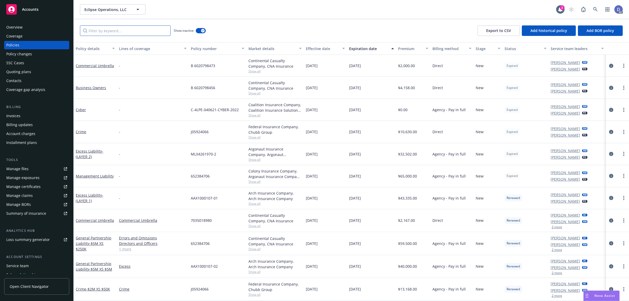
click at [127, 31] on input "Filter by keyword..." at bounding box center [125, 30] width 91 height 10
paste input "AAX1000107-01"
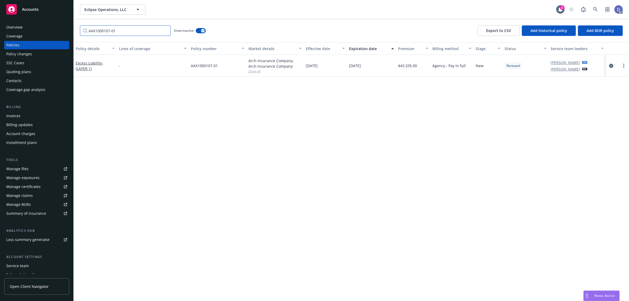
type input "AAX1000107-01"
click at [211, 71] on div "AAX1000107-01" at bounding box center [218, 66] width 58 height 22
copy span "AAX1000107-01"
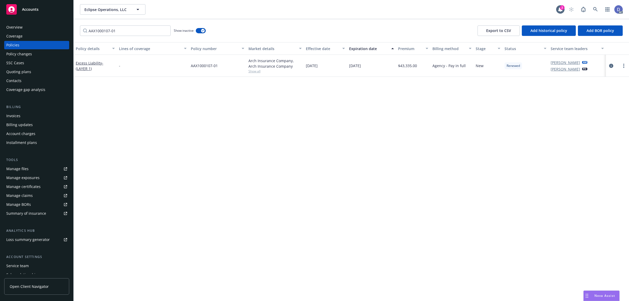
click at [288, 142] on div "Policy details Lines of coverage Policy number Market details Effective date Ex…" at bounding box center [352, 171] width 556 height 259
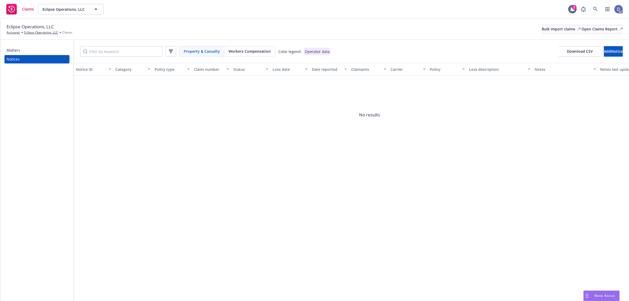
click at [553, 33] on div "Eclipse Operations, LLC Accounts Eclipse Operations, LLC Claims Bulk import cla…" at bounding box center [315, 29] width 617 height 12
click at [542, 30] on div "Bulk import claims" at bounding box center [561, 29] width 39 height 8
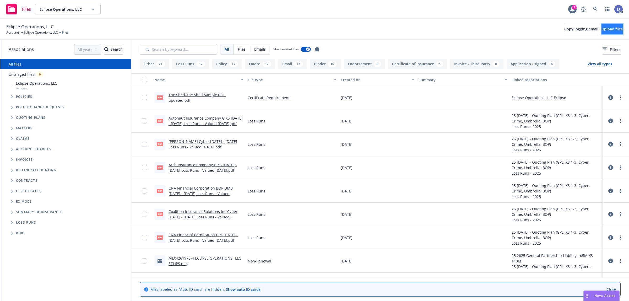
click at [602, 30] on span "Upload files" at bounding box center [612, 28] width 21 height 5
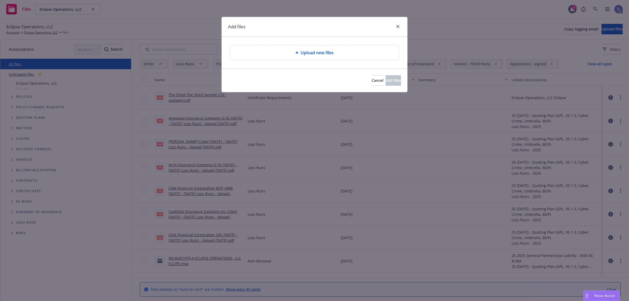
click at [304, 55] on span "Upload new files" at bounding box center [317, 53] width 33 height 6
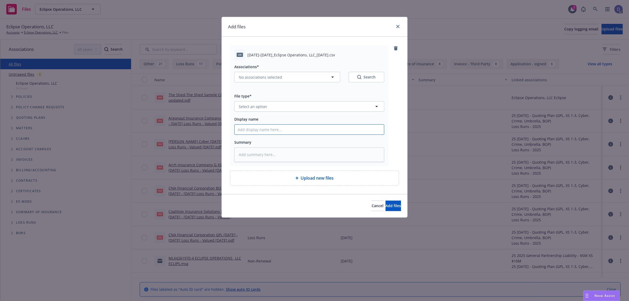
drag, startPoint x: 358, startPoint y: 129, endPoint x: 359, endPoint y: 127, distance: 2.8
click at [358, 129] on input "Display name" at bounding box center [309, 130] width 149 height 10
paste input "2022-2023_Eclipse Operations, LLC_8-6-2024"
type input "2022-2023_Eclipse Operations, LLC_8-6-2024"
click at [366, 112] on div "Associations* No associations selected Search File type* Select an option Displ…" at bounding box center [309, 111] width 150 height 102
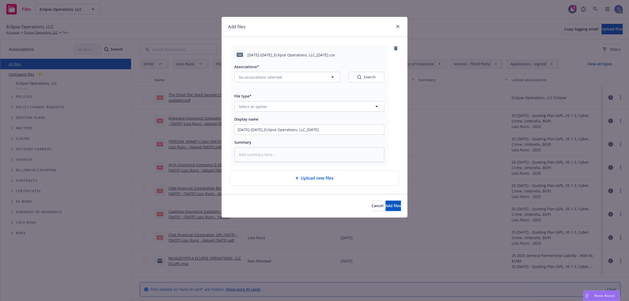
type textarea "x"
click at [366, 111] on button "Select an option" at bounding box center [309, 106] width 150 height 10
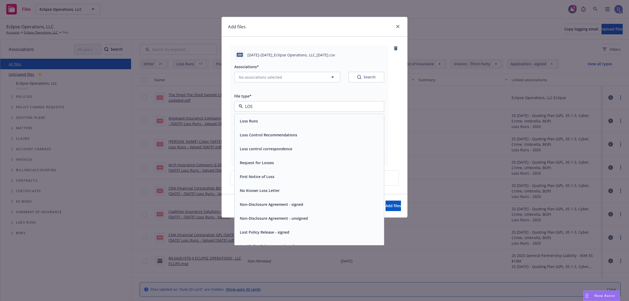
type input "LOSS"
click at [335, 119] on div "Loss Runs" at bounding box center [309, 121] width 143 height 8
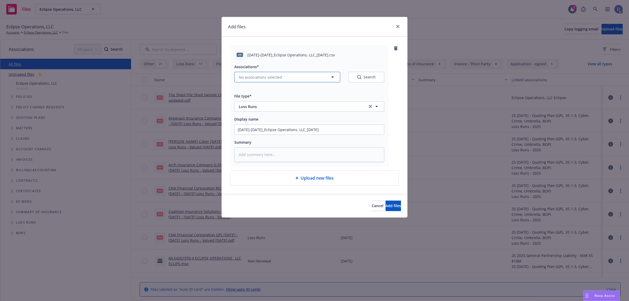
click at [305, 79] on button "No associations selected" at bounding box center [287, 77] width 106 height 10
type textarea "x"
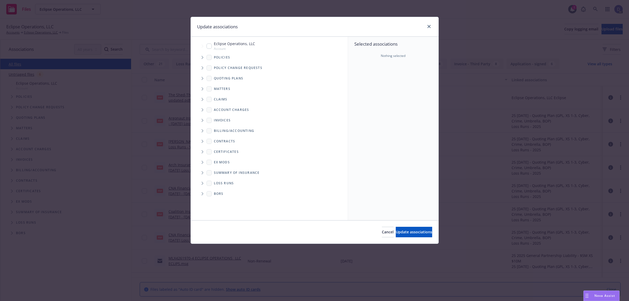
click at [204, 59] on span "Tree Example" at bounding box center [202, 57] width 8 height 8
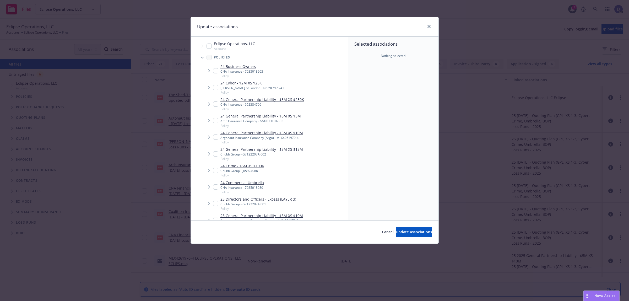
click at [387, 110] on div "Selected associations Nothing selected" at bounding box center [393, 129] width 90 height 184
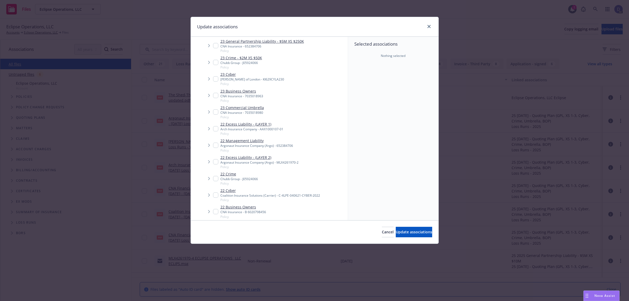
click at [263, 130] on div "Arch Insurance Company - AAX1000107-01" at bounding box center [252, 129] width 63 height 4
checkbox input "true"
click at [397, 235] on button "Update associations" at bounding box center [414, 232] width 36 height 10
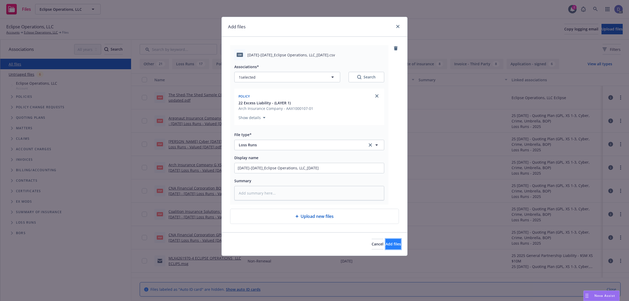
click at [389, 248] on button "Add files" at bounding box center [393, 244] width 15 height 10
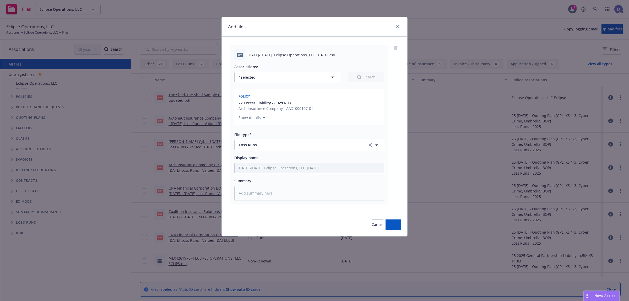
type textarea "x"
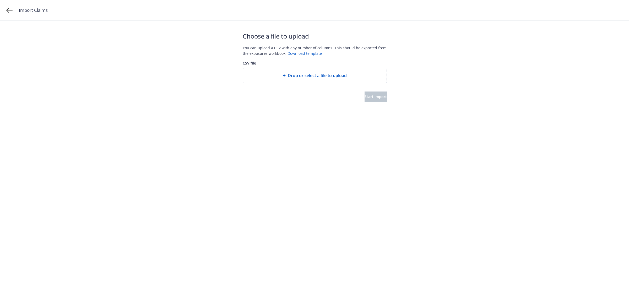
click at [303, 73] on span "Drop or select a file to upload" at bounding box center [317, 75] width 59 height 6
click at [375, 97] on span "Start import" at bounding box center [376, 96] width 22 height 5
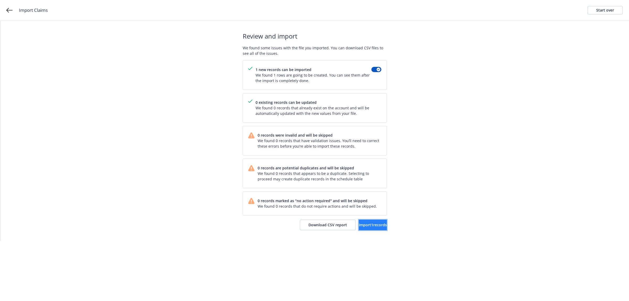
click at [359, 225] on span "Import 1 records" at bounding box center [373, 224] width 28 height 5
click at [365, 227] on span "View accounts" at bounding box center [366, 224] width 26 height 5
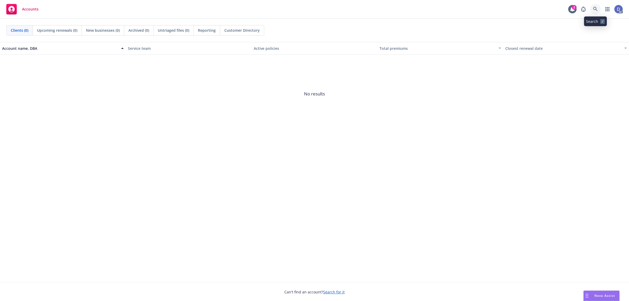
click at [599, 12] on link at bounding box center [596, 9] width 10 height 10
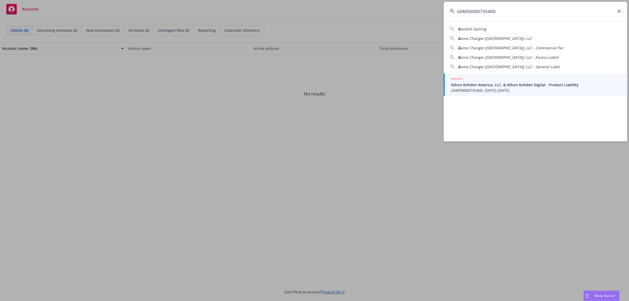
type input "GAM30000735400"
click at [508, 83] on span "Nihon Kohden America, LLC. & Nihon Kohden Digital - Product Liability" at bounding box center [536, 85] width 170 height 6
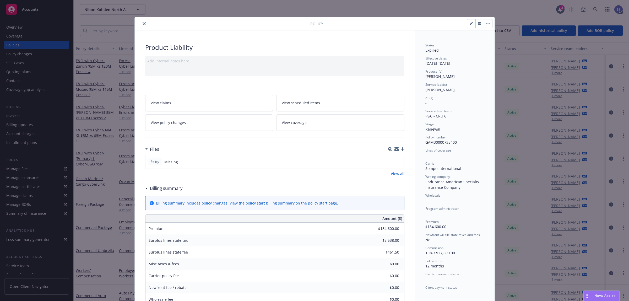
click at [442, 145] on div "Policy number GAM30000735400" at bounding box center [455, 140] width 59 height 10
copy span "GAM30000735400"
click at [142, 26] on button "close" at bounding box center [144, 23] width 6 height 6
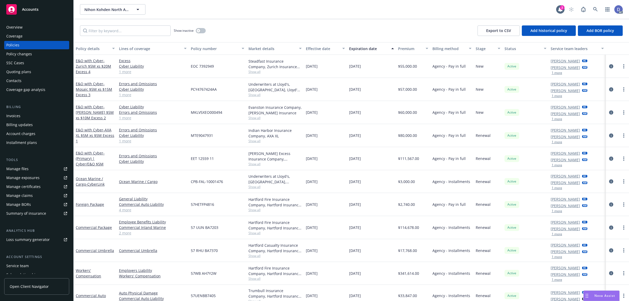
click at [198, 34] on div "Show inactive" at bounding box center [190, 30] width 32 height 10
click at [199, 32] on div "button" at bounding box center [199, 31] width 4 height 4
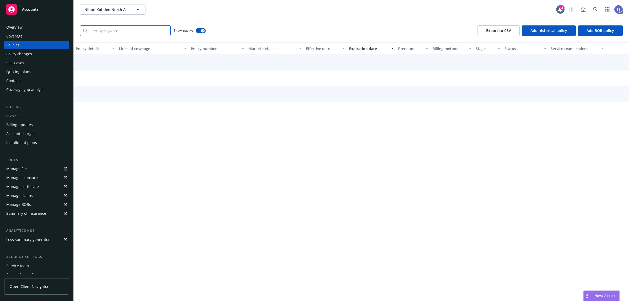
click at [157, 29] on input "Filter by keyword..." at bounding box center [125, 30] width 91 height 10
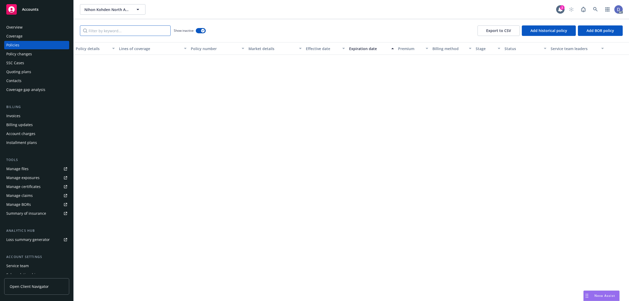
paste input "GAM30000735400"
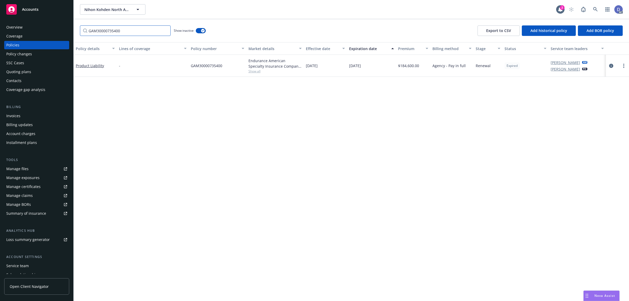
type input "GAM30000735400"
click at [33, 24] on div "Overview" at bounding box center [36, 27] width 61 height 8
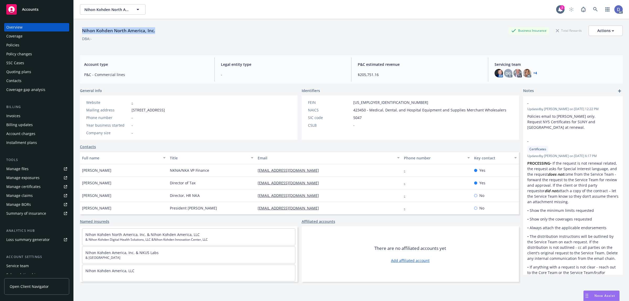
copy div "Nihon Kohden North America, Inc."
drag, startPoint x: 156, startPoint y: 33, endPoint x: 83, endPoint y: 32, distance: 72.4
click at [83, 32] on div "Nihon Kohden North America, Inc." at bounding box center [118, 30] width 77 height 7
click at [20, 47] on div "Policies" at bounding box center [36, 45] width 61 height 8
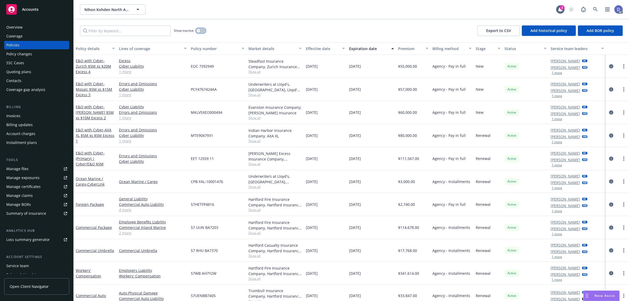
click at [202, 30] on button "button" at bounding box center [201, 30] width 10 height 5
click at [138, 35] on input "Filter by keyword..." at bounding box center [125, 30] width 91 height 10
paste input "GAM30000735400"
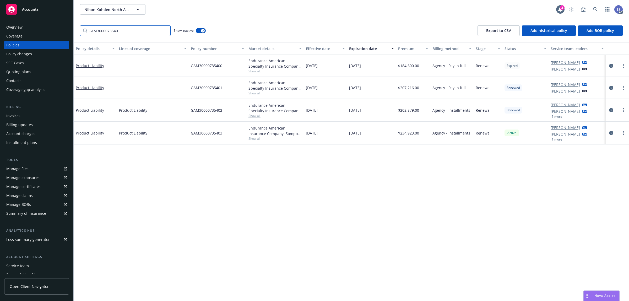
type input "GAM3000073540"
click at [201, 90] on span "GAM30000735401" at bounding box center [206, 88] width 31 height 6
copy span "GAM30000735401"
copy span "GAM30000735402"
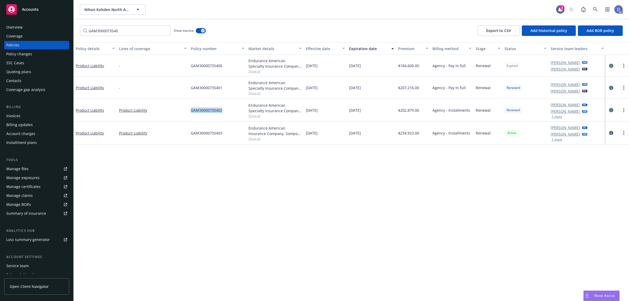
drag, startPoint x: 225, startPoint y: 109, endPoint x: 189, endPoint y: 113, distance: 36.1
click at [189, 113] on div "GAM30000735402" at bounding box center [218, 110] width 58 height 23
copy link "Product Liability"
drag, startPoint x: 108, startPoint y: 69, endPoint x: 76, endPoint y: 71, distance: 32.0
click at [76, 71] on div "Product Liability" at bounding box center [95, 66] width 43 height 22
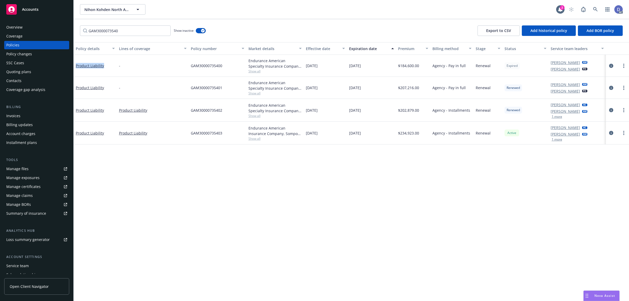
click at [27, 194] on div "Manage claims" at bounding box center [19, 195] width 26 height 8
click at [22, 167] on div "Manage files" at bounding box center [17, 169] width 22 height 8
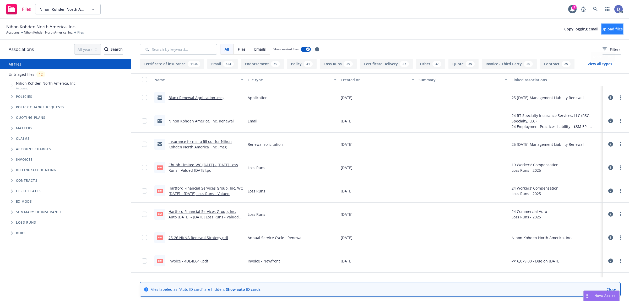
click at [602, 32] on button "Upload files" at bounding box center [612, 29] width 21 height 10
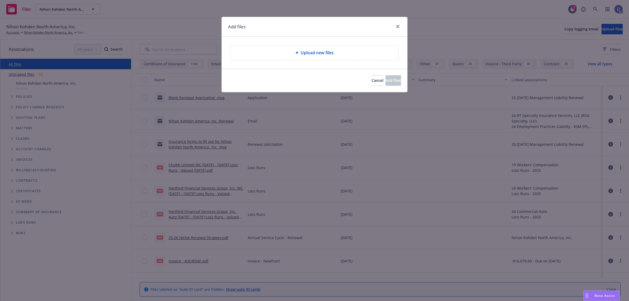
click at [289, 52] on div "Upload new files" at bounding box center [315, 53] width 160 height 6
click at [337, 50] on div "Upload new files" at bounding box center [315, 53] width 160 height 6
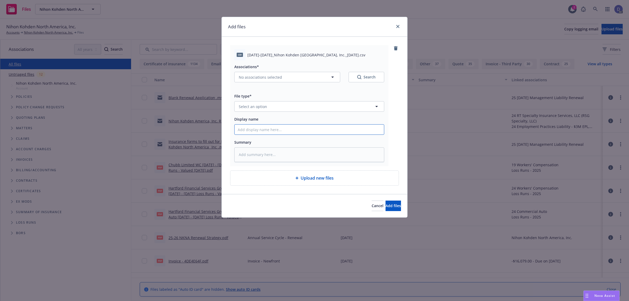
click at [344, 133] on input "Display name" at bounding box center [309, 130] width 149 height 10
paste input "[DATE]-[DATE]_Nihon Kohden [GEOGRAPHIC_DATA], Inc._[DATE]"
type input "[DATE]-[DATE]_Nihon Kohden [GEOGRAPHIC_DATA], Inc._[DATE]"
type textarea "x"
type input "[DATE]-[DATE]_Nihon Kohden [GEOGRAPHIC_DATA], Inc._[DATE]"
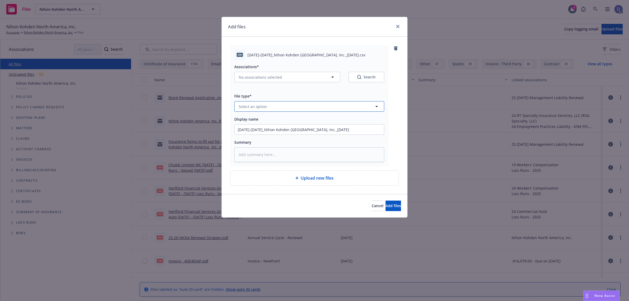
click at [355, 110] on button "Select an option" at bounding box center [309, 106] width 150 height 10
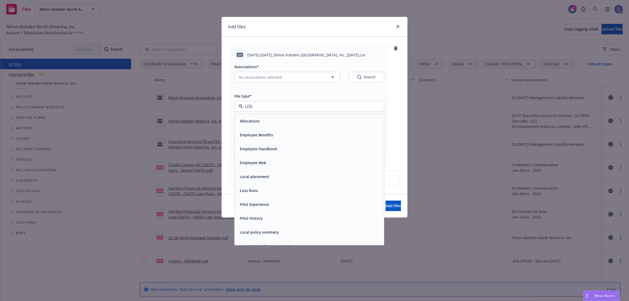
type input "LOSS"
click at [336, 119] on div "Loss Runs" at bounding box center [309, 121] width 143 height 8
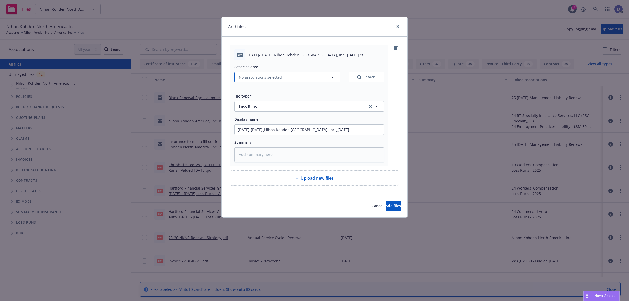
click at [274, 79] on span "No associations selected" at bounding box center [260, 77] width 43 height 6
type textarea "x"
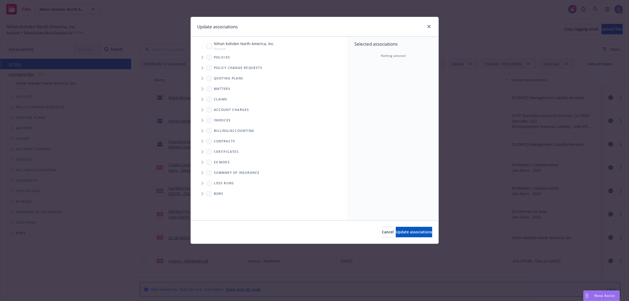
click at [202, 60] on span "Tree Example" at bounding box center [202, 57] width 8 height 8
click at [375, 88] on div "Selected associations Nothing selected" at bounding box center [393, 129] width 90 height 184
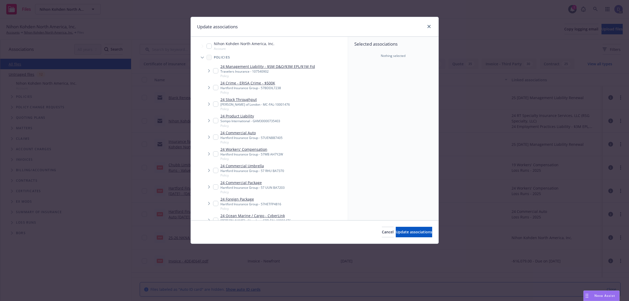
scroll to position [954, 0]
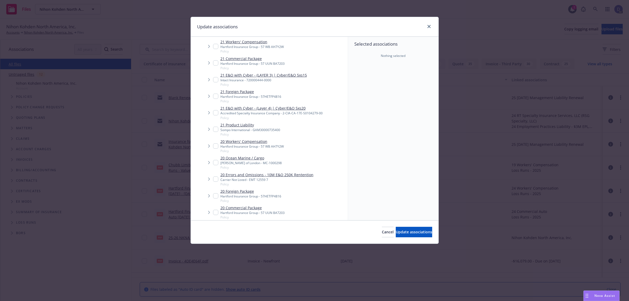
click at [233, 130] on div "Sompo International - GAM30000735400" at bounding box center [251, 130] width 60 height 4
checkbox input "true"
click at [400, 234] on span "Update associations" at bounding box center [414, 231] width 36 height 5
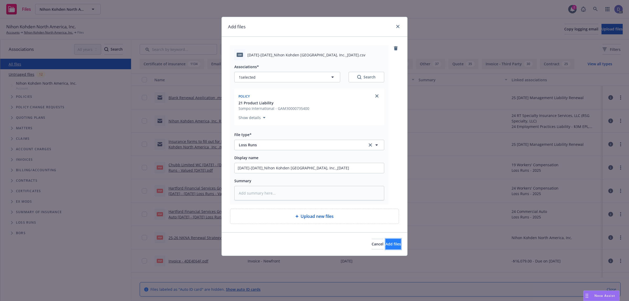
click at [386, 245] on span "Add files" at bounding box center [393, 244] width 15 height 5
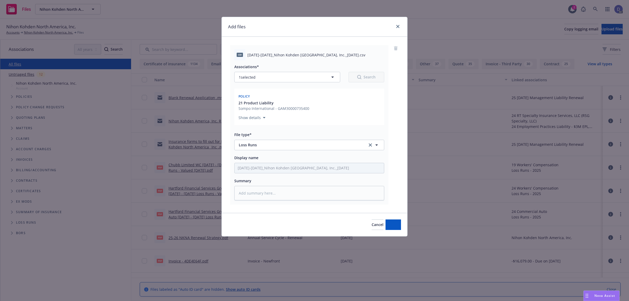
type textarea "x"
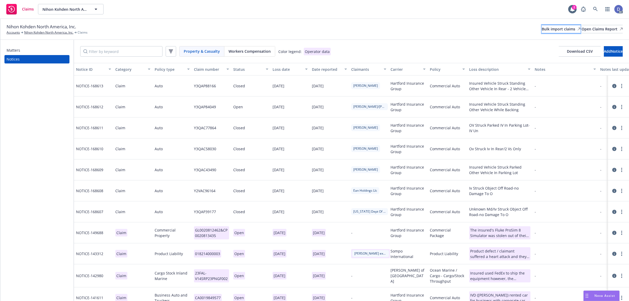
click at [542, 32] on div "Bulk import claims" at bounding box center [561, 29] width 39 height 8
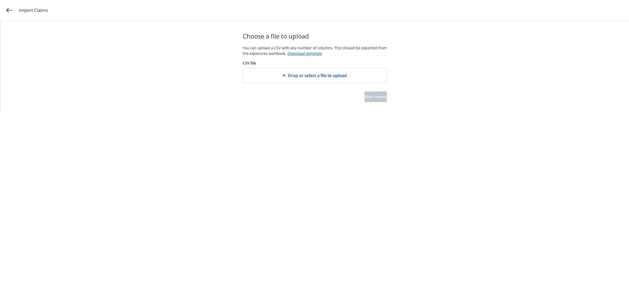
click at [314, 73] on span "Drop or select a file to upload" at bounding box center [317, 75] width 59 height 6
click at [365, 96] on span "Start import" at bounding box center [376, 96] width 22 height 5
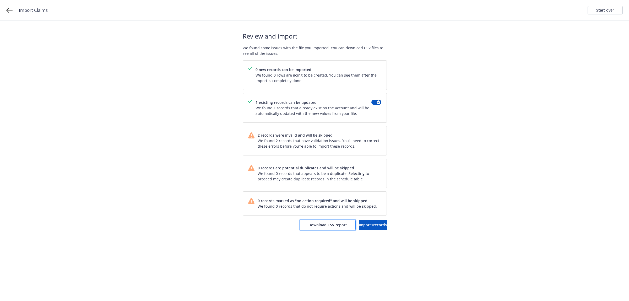
click at [320, 230] on button "Download CSV report" at bounding box center [328, 225] width 56 height 10
click at [601, 13] on div "Start over" at bounding box center [606, 10] width 18 height 8
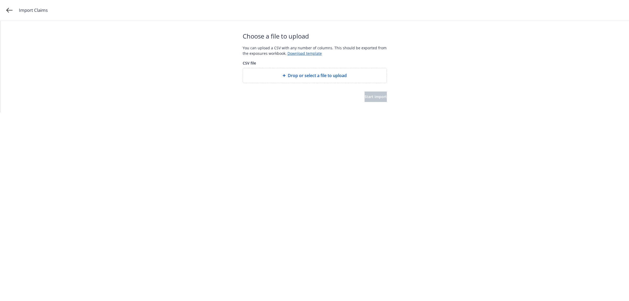
click at [327, 72] on div "Drop or select a file to upload" at bounding box center [315, 75] width 144 height 15
click at [374, 100] on button "Start import" at bounding box center [376, 97] width 22 height 10
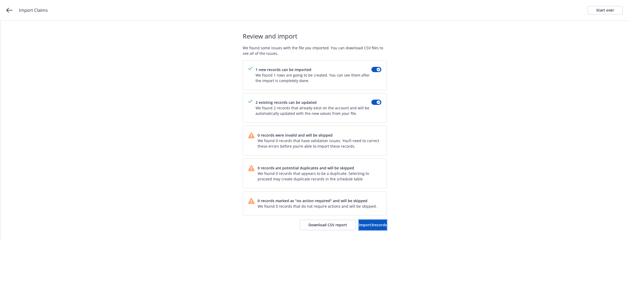
drag, startPoint x: 352, startPoint y: 222, endPoint x: 337, endPoint y: 193, distance: 32.6
click at [359, 222] on button "Import 3 records" at bounding box center [373, 225] width 28 height 10
click at [362, 227] on span "View accounts" at bounding box center [366, 224] width 26 height 5
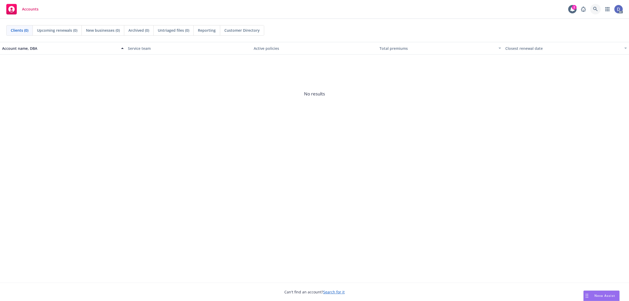
click at [595, 13] on link at bounding box center [596, 9] width 10 height 10
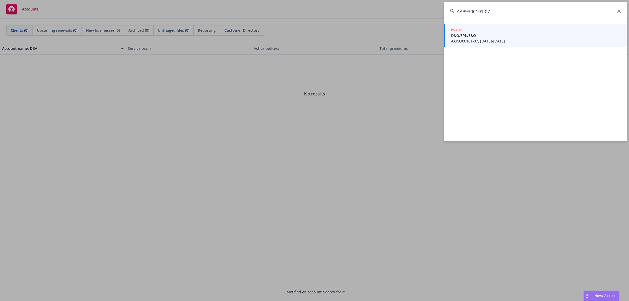
type input "AAP9300101-07"
click at [487, 42] on span "AAP9300101-07, [DATE]-[DATE]" at bounding box center [536, 41] width 170 height 6
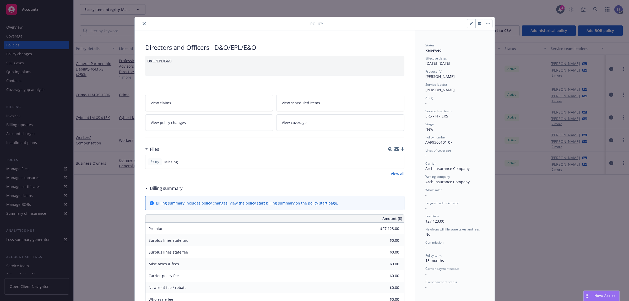
click at [143, 25] on icon "close" at bounding box center [144, 23] width 3 height 3
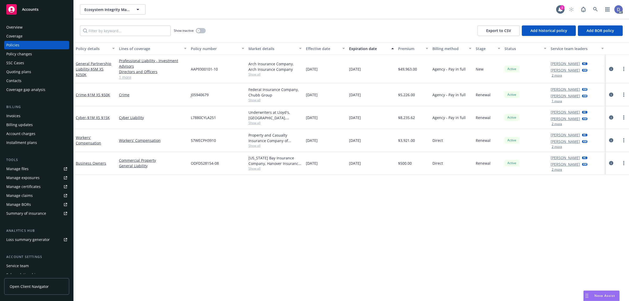
click at [36, 25] on div "Overview" at bounding box center [36, 27] width 61 height 8
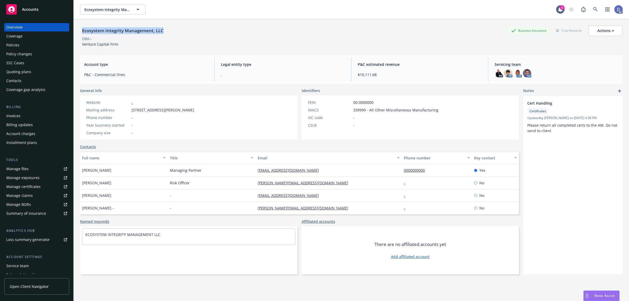
copy div "Ecosystem Integrity Management, LLC"
drag, startPoint x: 168, startPoint y: 32, endPoint x: 82, endPoint y: 34, distance: 86.3
click at [82, 34] on div "Ecosystem Integrity Management, LLC Business Insurance Total Rewards Actions" at bounding box center [351, 30] width 543 height 10
click at [31, 193] on div "Manage claims" at bounding box center [19, 195] width 26 height 8
click at [29, 168] on link "Manage files" at bounding box center [36, 169] width 65 height 8
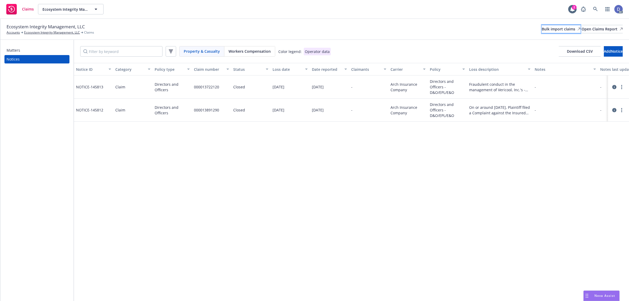
click at [542, 28] on div "Bulk import claims" at bounding box center [561, 29] width 39 height 8
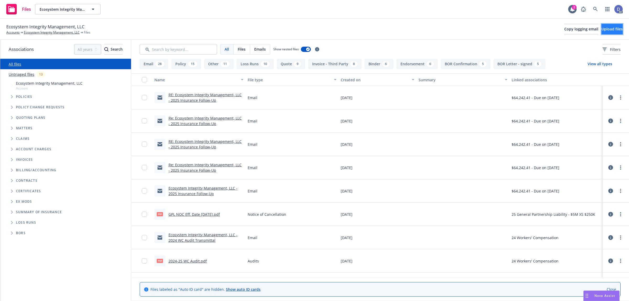
click at [602, 30] on span "Upload files" at bounding box center [612, 28] width 21 height 5
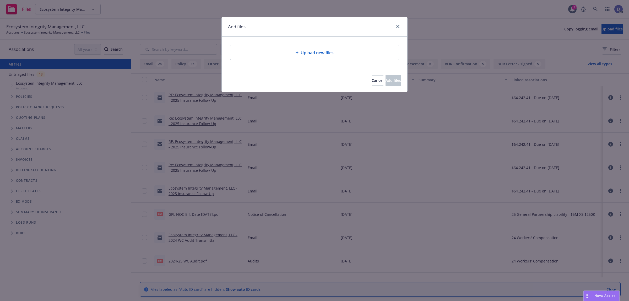
click at [303, 47] on div "Upload new files" at bounding box center [315, 52] width 168 height 15
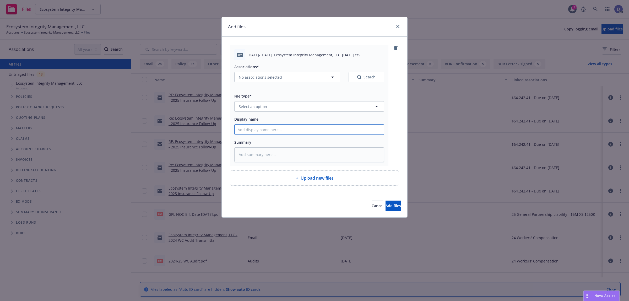
drag, startPoint x: 372, startPoint y: 134, endPoint x: 371, endPoint y: 127, distance: 7.2
click at [372, 134] on input "Display name" at bounding box center [309, 130] width 149 height 10
paste input "2021-2023_Ecosystem Integrity Management, LLC_8-9-2024"
type input "2021-2023_Ecosystem Integrity Management, LLC_8-9-2024"
type textarea "x"
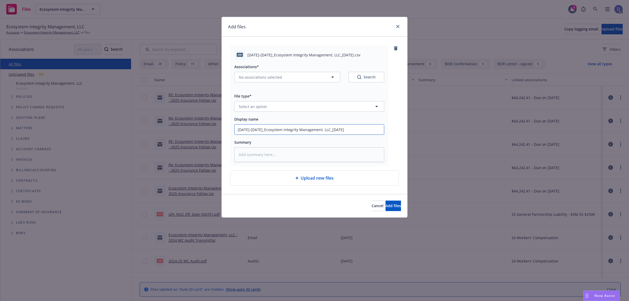
type input "2021-2023_Ecosystem Integrity Management, LLC_8-9-2024"
click at [364, 110] on button "Select an option" at bounding box center [309, 106] width 150 height 10
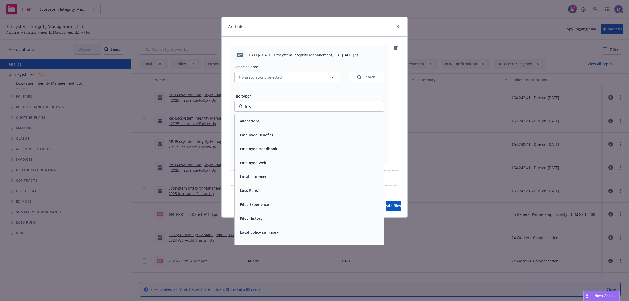
type input "loss"
click at [337, 116] on div "Loss Runs" at bounding box center [309, 121] width 149 height 14
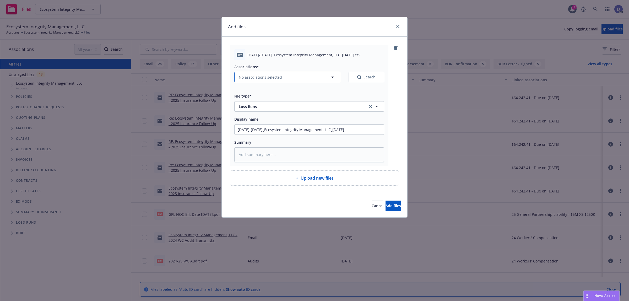
click at [281, 79] on button "No associations selected" at bounding box center [287, 77] width 106 height 10
type textarea "x"
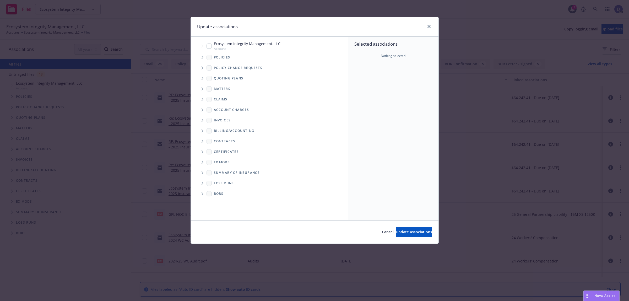
click at [203, 57] on icon "Tree Example" at bounding box center [203, 57] width 2 height 3
click at [389, 83] on div "Selected associations Nothing selected" at bounding box center [393, 129] width 90 height 184
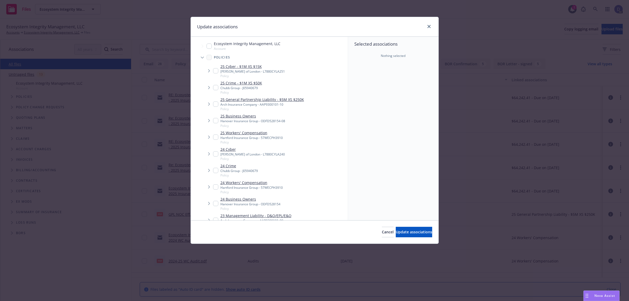
scroll to position [175, 0]
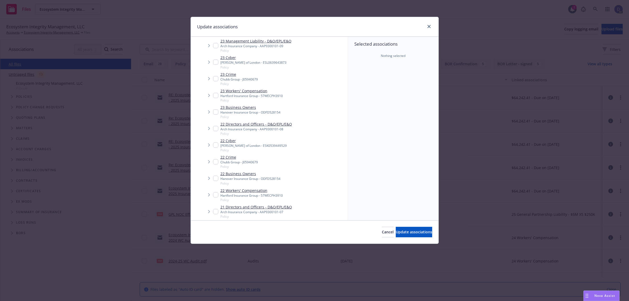
click at [261, 130] on div "Arch Insurance Company - AAP9300101-08" at bounding box center [257, 129] width 72 height 4
checkbox input "true"
click at [399, 230] on span "Update associations" at bounding box center [414, 231] width 36 height 5
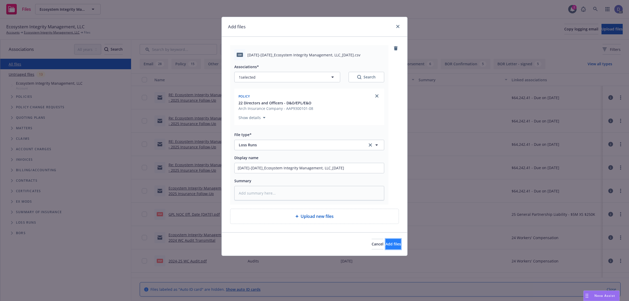
click at [386, 243] on span "Add files" at bounding box center [393, 244] width 15 height 5
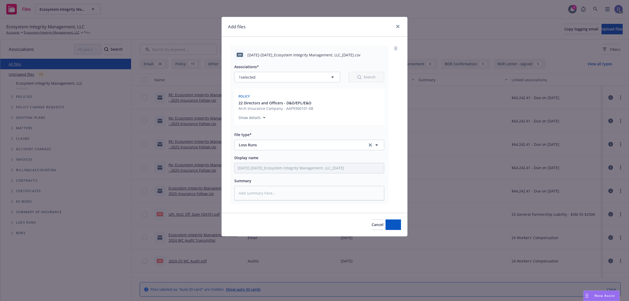
type textarea "x"
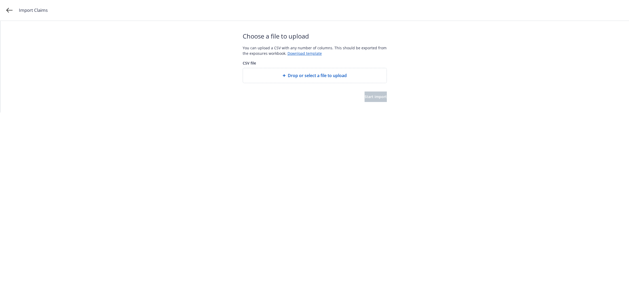
click at [317, 76] on span "Drop or select a file to upload" at bounding box center [317, 75] width 59 height 6
click at [369, 96] on span "Start import" at bounding box center [376, 96] width 22 height 5
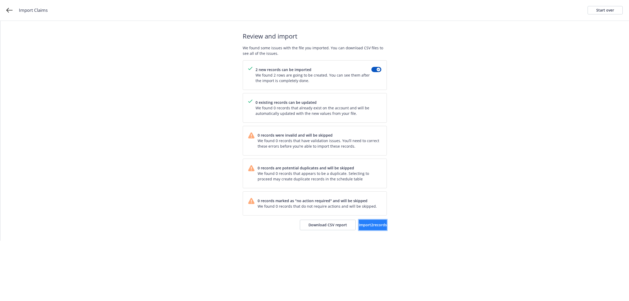
click at [363, 224] on span "Import 2 records" at bounding box center [373, 224] width 28 height 5
click at [362, 222] on link "View accounts" at bounding box center [365, 225] width 43 height 10
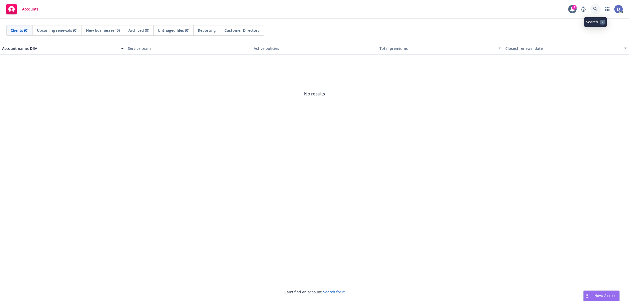
click at [594, 8] on icon at bounding box center [596, 9] width 5 height 5
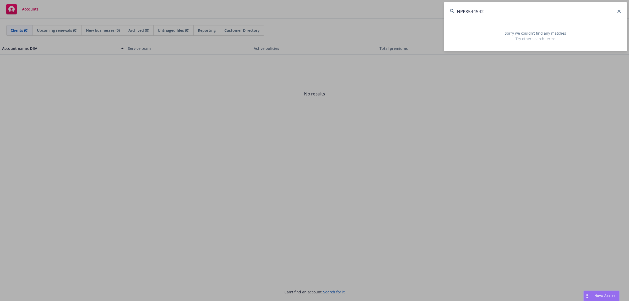
click at [504, 17] on input "NPP8544542" at bounding box center [536, 11] width 184 height 19
paste input "[PERSON_NAME] ELECTRIC, INC"
type input "[PERSON_NAME] ELECTRIC, INC"
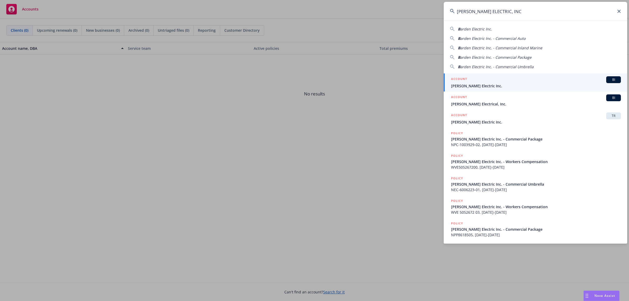
click at [490, 91] on link "ACCOUNT BI [PERSON_NAME] Electric Inc." at bounding box center [536, 82] width 184 height 18
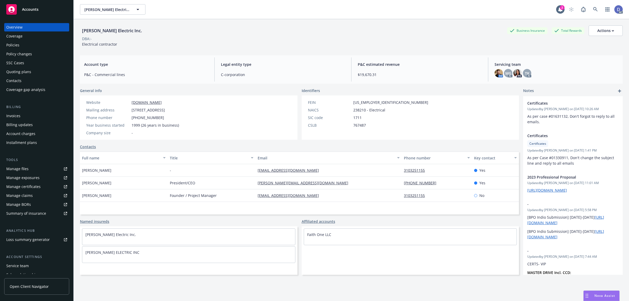
click at [16, 44] on div "Policies" at bounding box center [12, 45] width 13 height 8
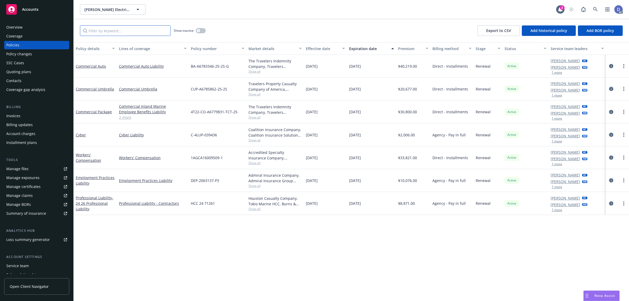
click at [155, 31] on input "Filter by keyword..." at bounding box center [125, 30] width 91 height 10
click at [202, 31] on button "button" at bounding box center [201, 30] width 10 height 5
click at [136, 31] on input "Filter by keyword..." at bounding box center [125, 30] width 91 height 10
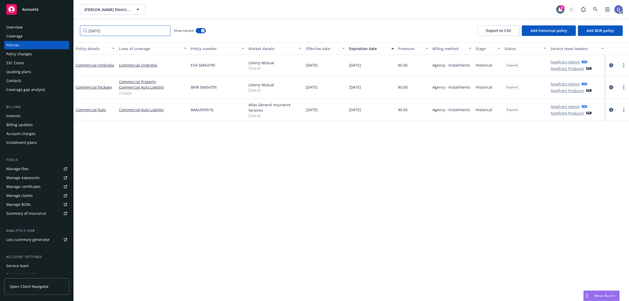
type input "[DATE]"
click at [206, 110] on span "BAAU939518," at bounding box center [202, 110] width 23 height 6
copy span "BAAU939518"
click at [207, 111] on span "BAAU939518," at bounding box center [202, 110] width 23 height 6
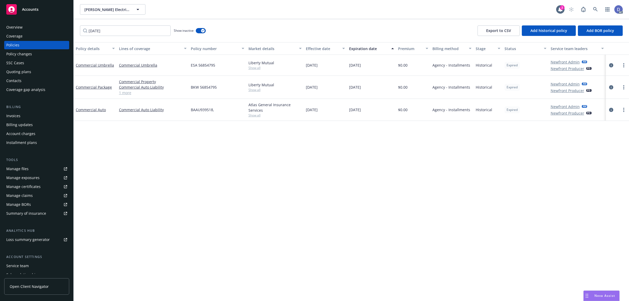
click at [300, 28] on div "[DATE] Show inactive Export to CSV Add historical policy Add BOR policy" at bounding box center [352, 30] width 556 height 23
click at [165, 32] on input "[DATE]" at bounding box center [125, 30] width 91 height 10
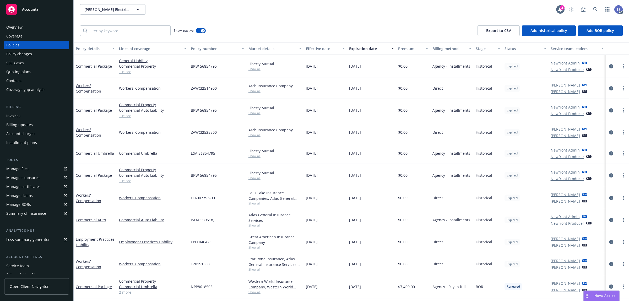
click at [402, 33] on div "Show inactive Export to CSV Add historical policy Add BOR policy" at bounding box center [352, 30] width 556 height 23
click at [597, 9] on icon at bounding box center [596, 9] width 5 height 5
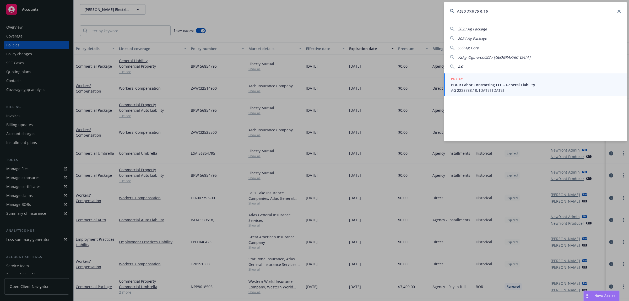
type input "AG 2238788.18"
click at [488, 78] on div "POLICY" at bounding box center [536, 79] width 170 height 6
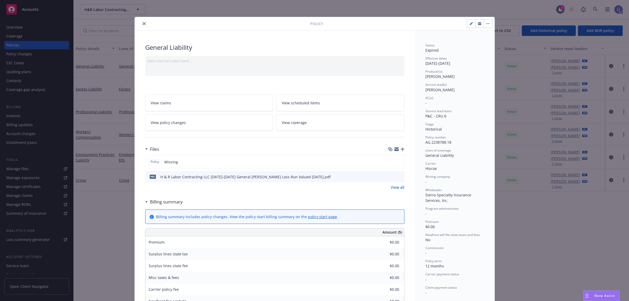
click at [143, 24] on icon "close" at bounding box center [144, 23] width 3 height 3
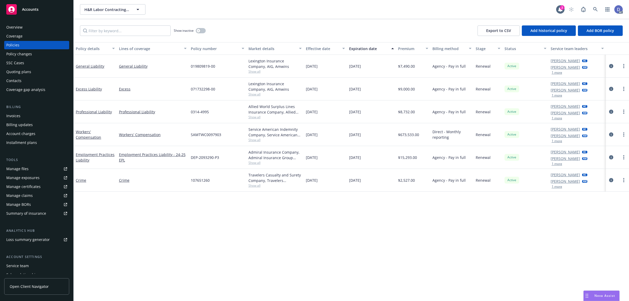
click at [23, 25] on div "Overview" at bounding box center [36, 27] width 61 height 8
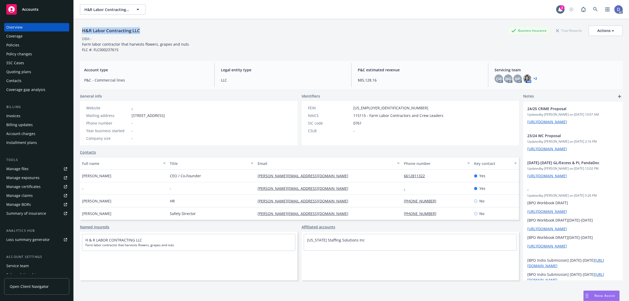
copy div "H&R Labor Contracting LLC"
drag, startPoint x: 142, startPoint y: 32, endPoint x: 82, endPoint y: 32, distance: 60.6
click at [82, 32] on div "H&R Labor Contracting LLC Business Insurance Total Rewards Actions" at bounding box center [351, 30] width 543 height 10
click at [28, 194] on div "Manage claims" at bounding box center [19, 195] width 26 height 8
click at [21, 171] on div "Manage files" at bounding box center [17, 169] width 22 height 8
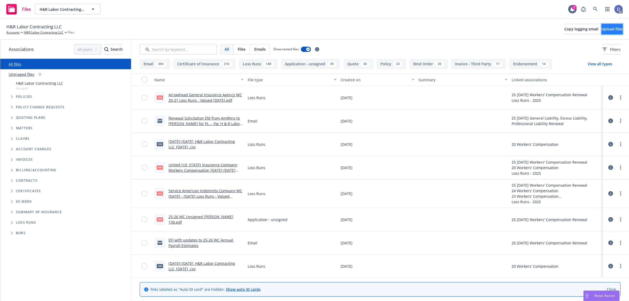
click at [602, 32] on button "Upload files" at bounding box center [612, 29] width 21 height 10
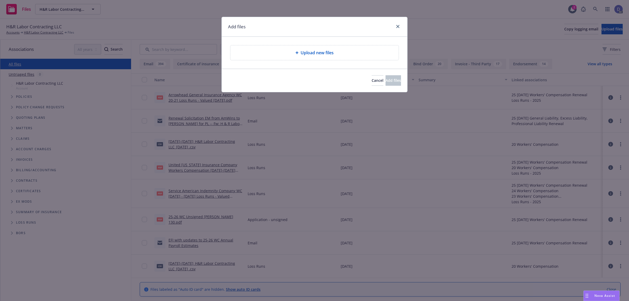
click at [293, 56] on div "Upload new files" at bounding box center [315, 53] width 160 height 6
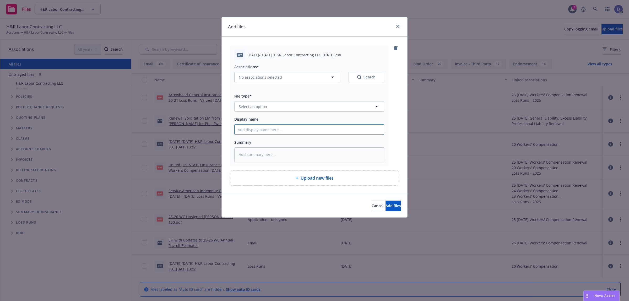
click at [334, 128] on input "Display name" at bounding box center [309, 130] width 149 height 10
paste input "2018-2019_H&R Labor Contracting LLC_8-28-2024"
type input "2018-2019_H&R Labor Contracting LLC_8-28-2024"
type textarea "x"
type input "2018-2019_H&R Labor Contracting LLC_8-28-2024"
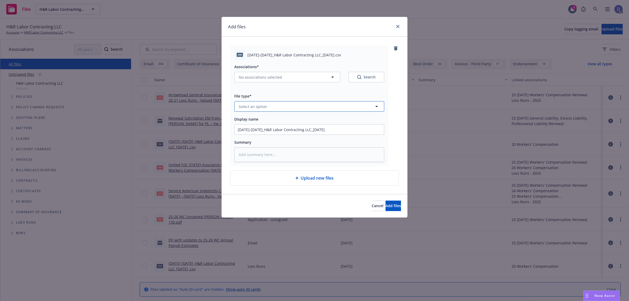
click at [345, 109] on button "Select an option" at bounding box center [309, 106] width 150 height 10
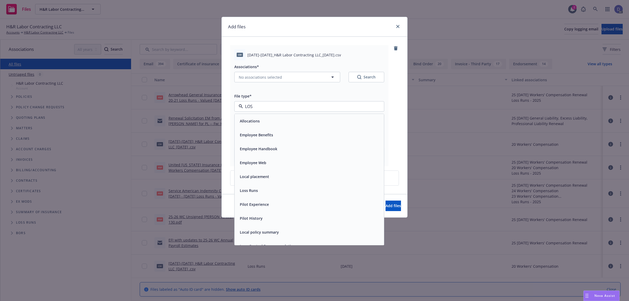
type input "LOSS"
click at [339, 121] on div "Loss Runs" at bounding box center [309, 121] width 143 height 8
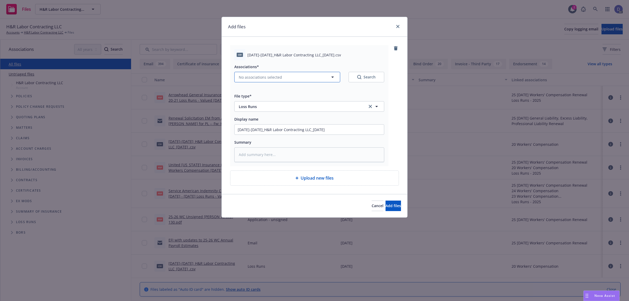
click at [264, 80] on span "No associations selected" at bounding box center [260, 77] width 43 height 6
type textarea "x"
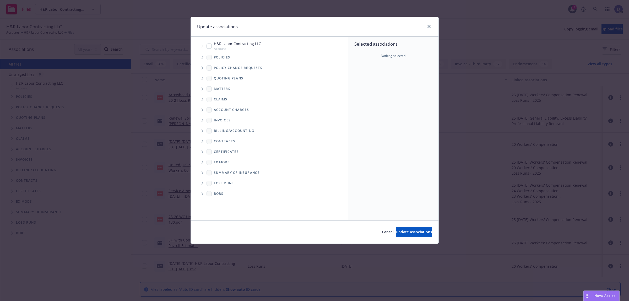
click at [205, 56] on span "Tree Example" at bounding box center [202, 57] width 8 height 8
click at [394, 72] on div "Selected associations Nothing selected" at bounding box center [393, 129] width 90 height 184
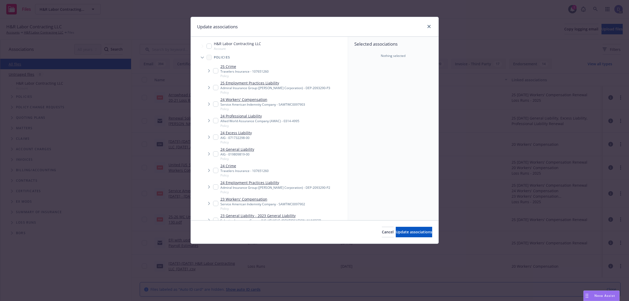
scroll to position [368, 0]
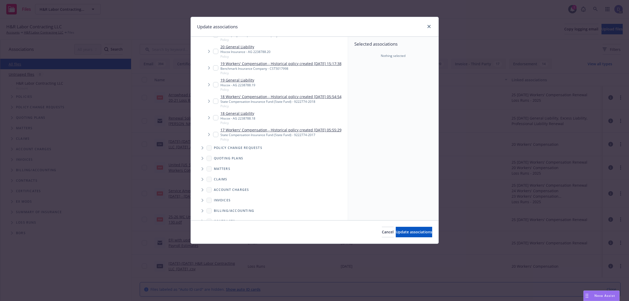
click at [242, 116] on link "18 General Liability" at bounding box center [238, 114] width 35 height 6
checkbox input "true"
click at [400, 223] on div "Cancel Update associations" at bounding box center [315, 231] width 248 height 23
click at [403, 228] on button "Update associations" at bounding box center [414, 232] width 36 height 10
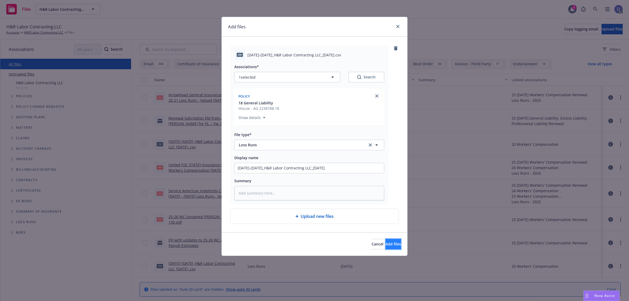
click at [391, 244] on span "Add files" at bounding box center [393, 244] width 15 height 5
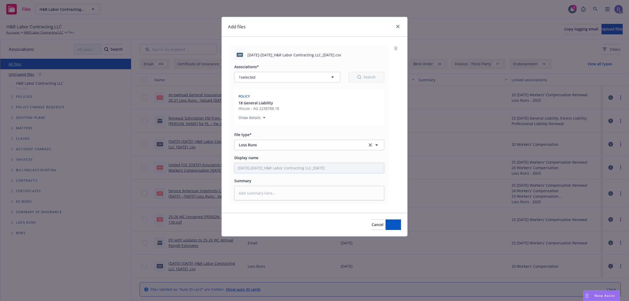
type textarea "x"
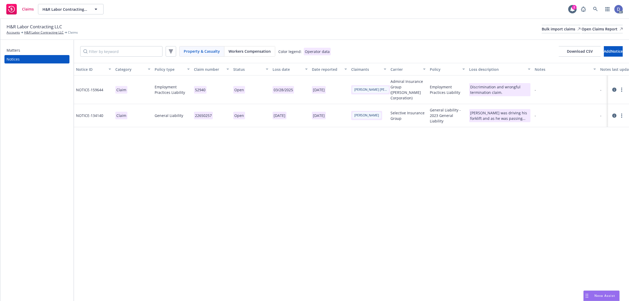
click at [538, 37] on div "H&R Labor Contracting LLC Accounts H&R Labor Contracting LLC Claims Bulk import…" at bounding box center [314, 29] width 629 height 21
click at [542, 33] on div "Bulk import claims" at bounding box center [561, 29] width 39 height 8
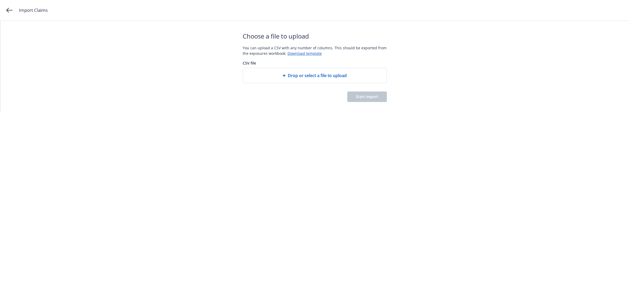
click at [328, 73] on span "Drop or select a file to upload" at bounding box center [317, 75] width 59 height 6
click at [365, 93] on button "Start import" at bounding box center [368, 97] width 40 height 10
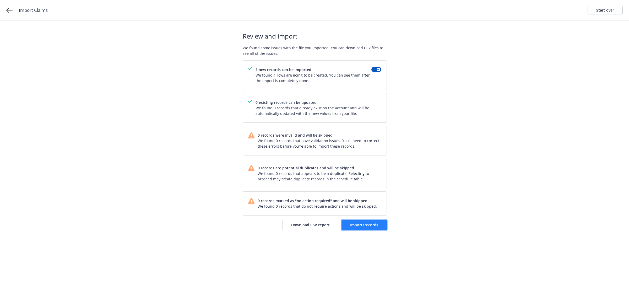
click at [374, 229] on button "Import 1 records" at bounding box center [364, 225] width 45 height 10
click at [355, 225] on span "View accounts" at bounding box center [366, 224] width 26 height 5
